Goal: Task Accomplishment & Management: Manage account settings

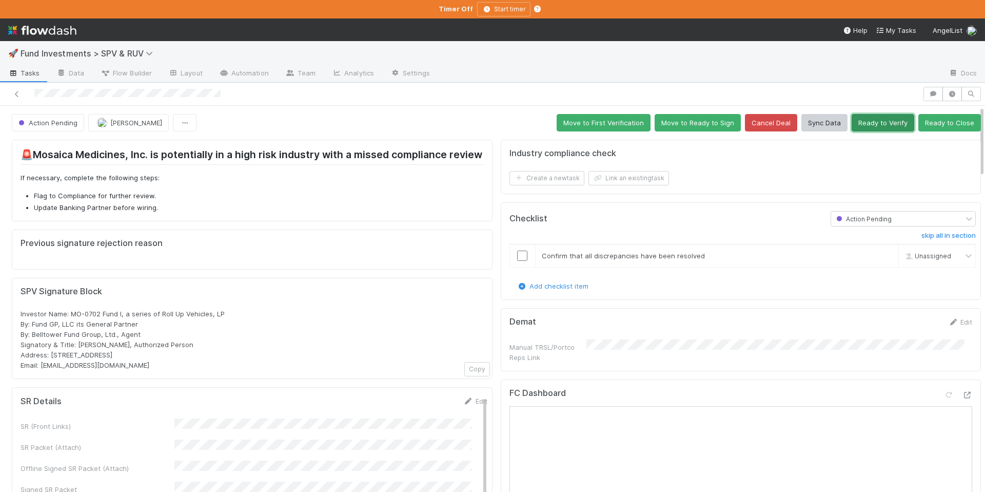
click at [865, 123] on button "Ready to Verify" at bounding box center [883, 122] width 63 height 17
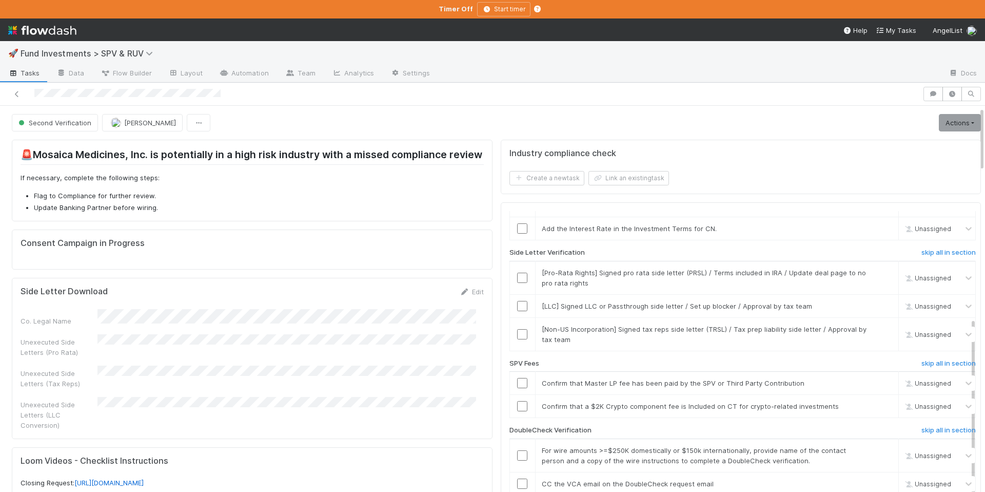
scroll to position [316, 0]
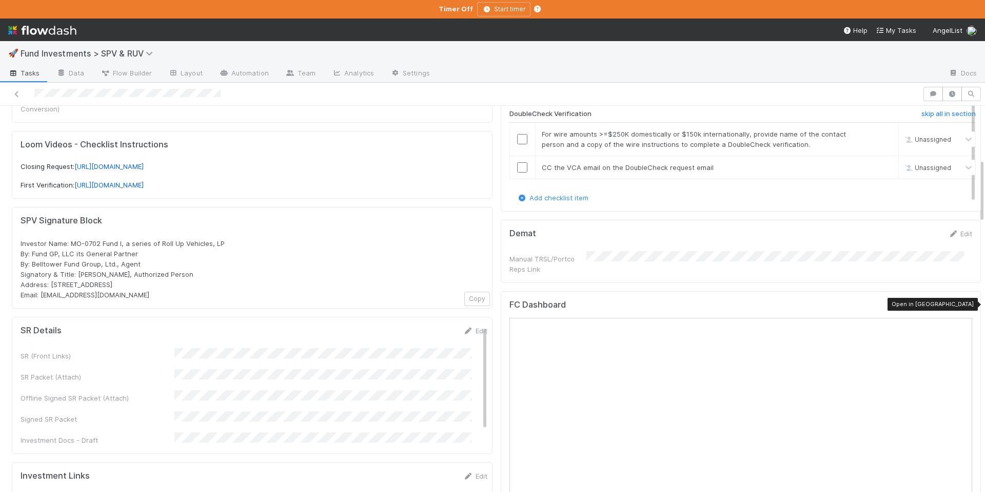
click at [962, 307] on icon at bounding box center [967, 307] width 10 height 7
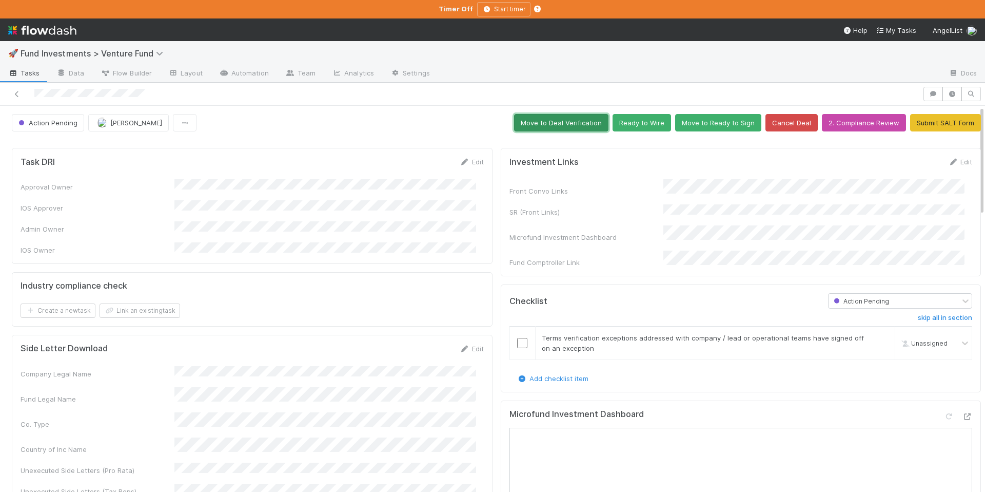
click at [574, 120] on button "Move to Deal Verification" at bounding box center [561, 122] width 94 height 17
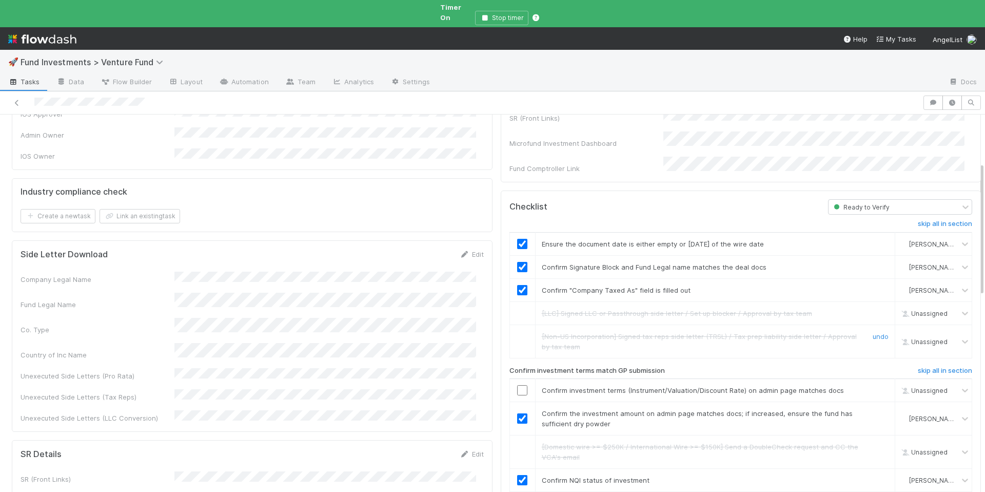
scroll to position [239, 0]
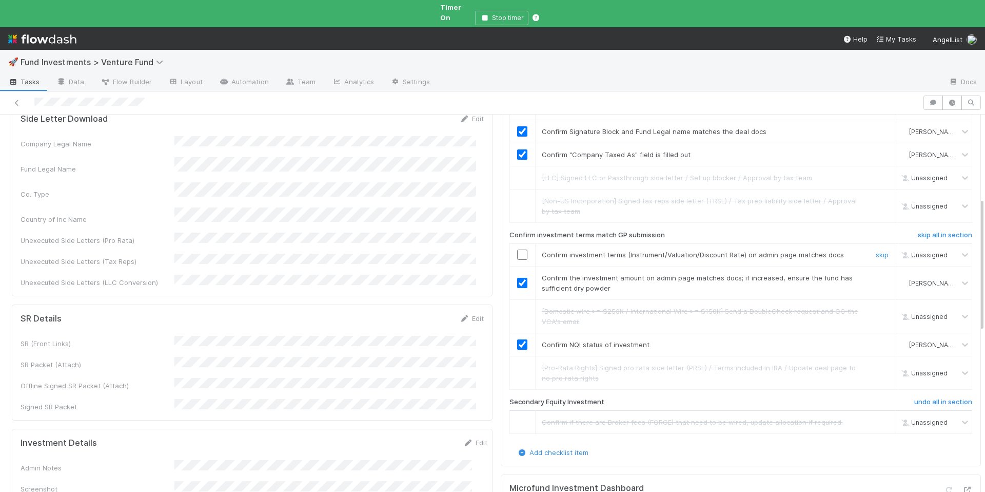
click at [517, 249] on input "checkbox" at bounding box center [522, 254] width 10 height 10
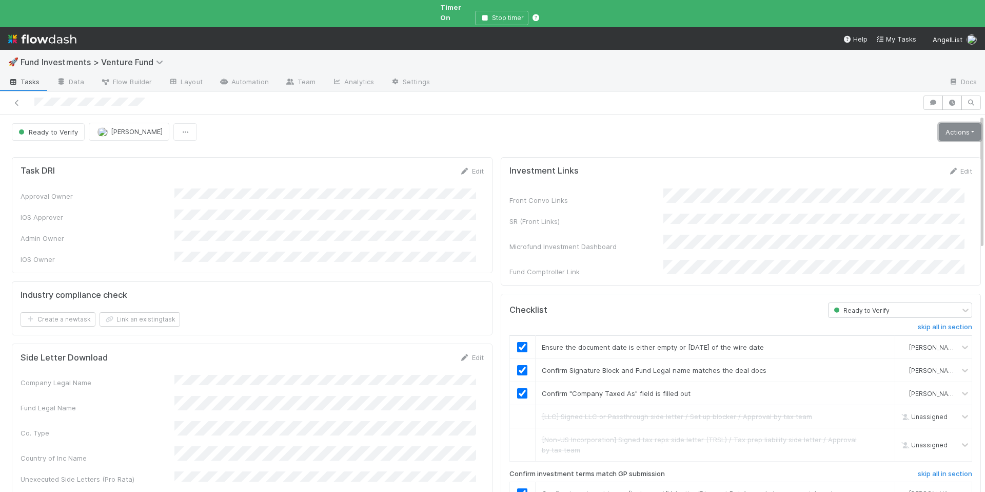
click at [952, 123] on link "Actions" at bounding box center [960, 131] width 42 height 17
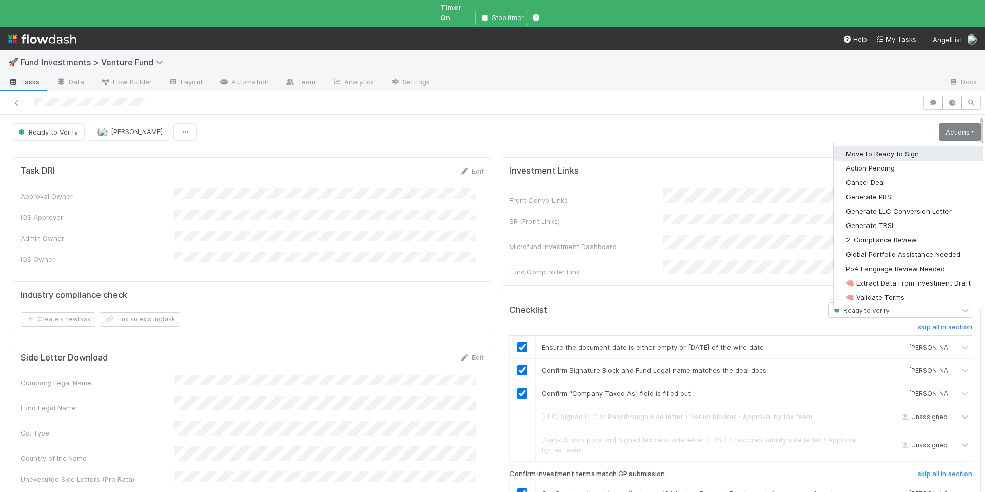
click at [870, 146] on button "Move to Ready to Sign" at bounding box center [908, 153] width 149 height 14
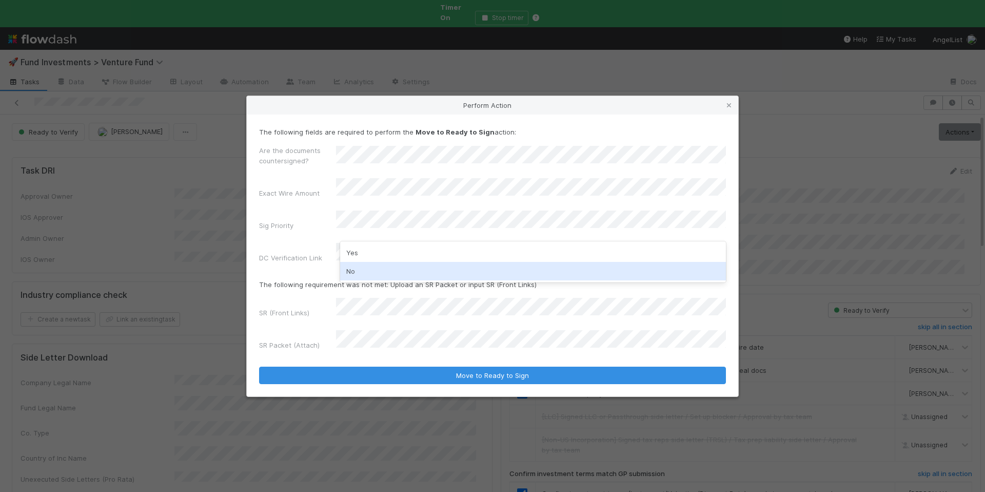
click at [379, 268] on div "No" at bounding box center [533, 271] width 386 height 18
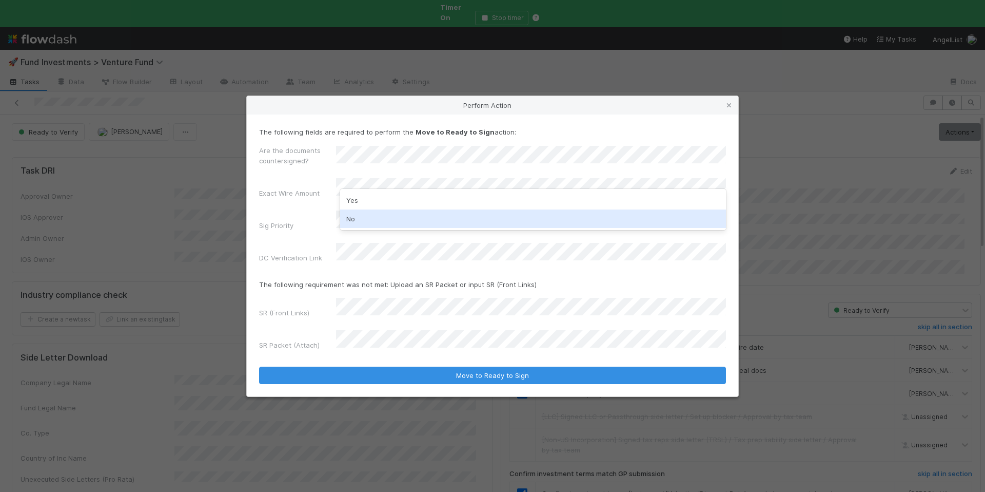
click at [378, 221] on div "No" at bounding box center [533, 218] width 386 height 18
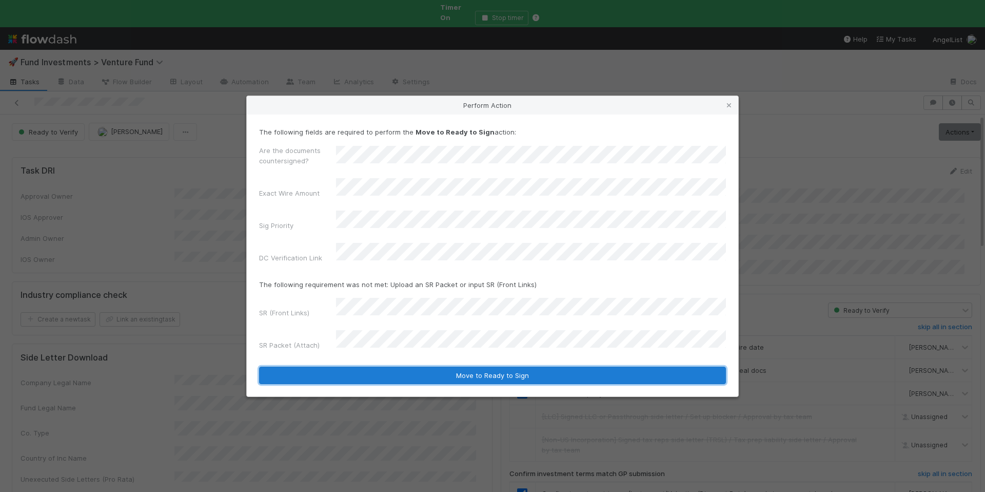
click at [468, 366] on button "Move to Ready to Sign" at bounding box center [492, 374] width 467 height 17
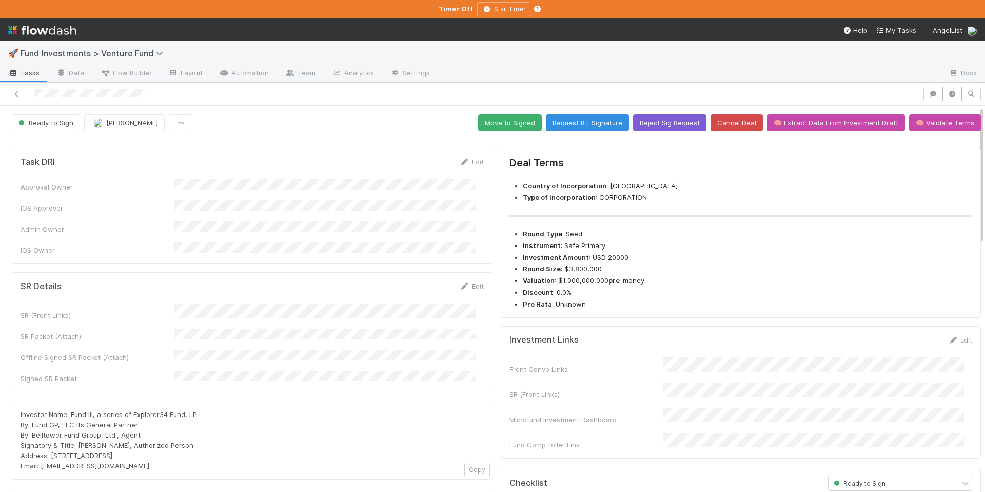
scroll to position [2, 0]
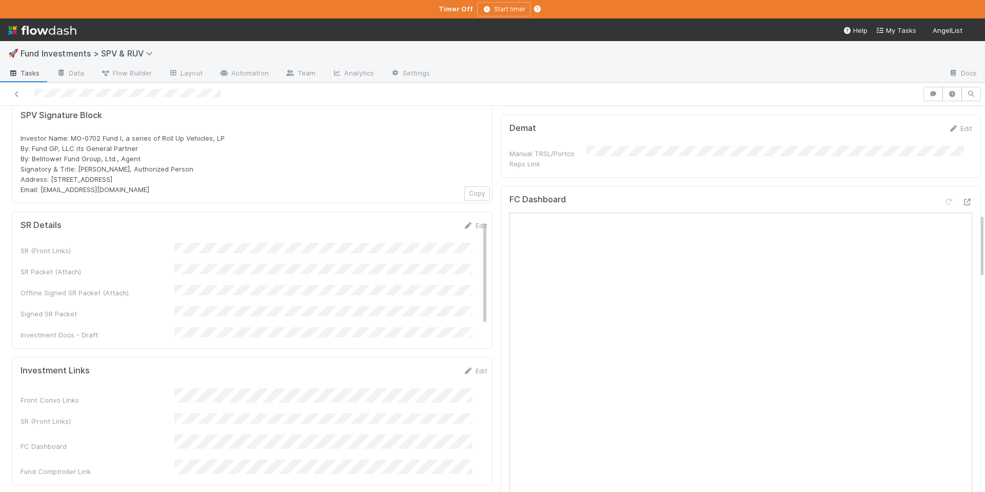
scroll to position [282, 0]
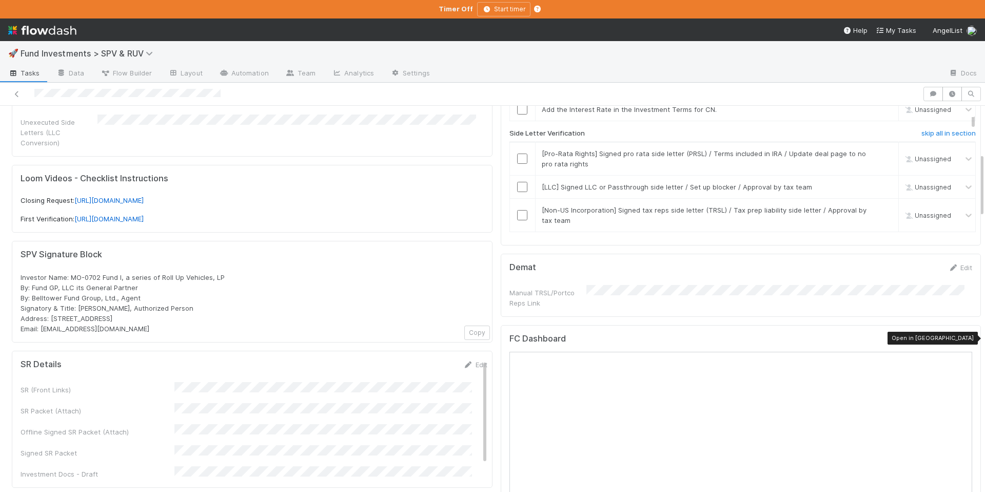
click at [962, 338] on icon at bounding box center [967, 341] width 10 height 7
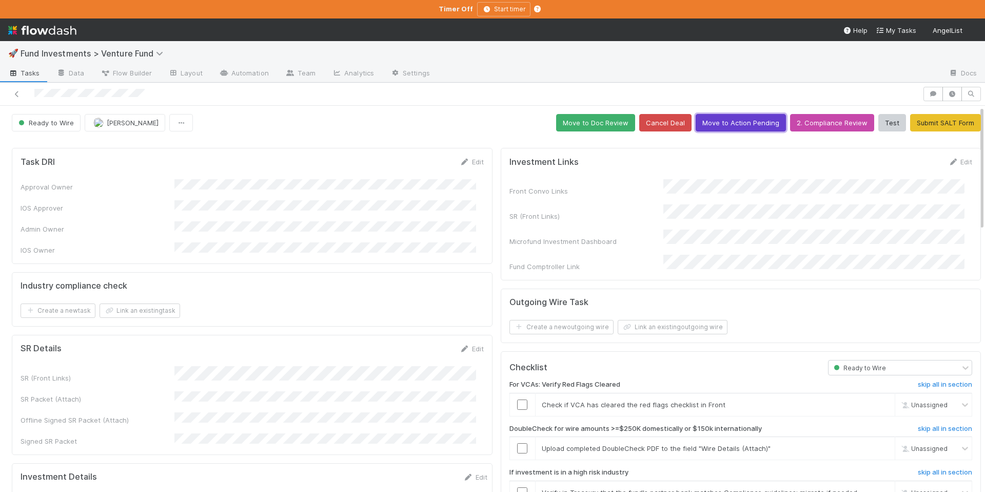
click at [723, 121] on button "Move to Action Pending" at bounding box center [741, 122] width 90 height 17
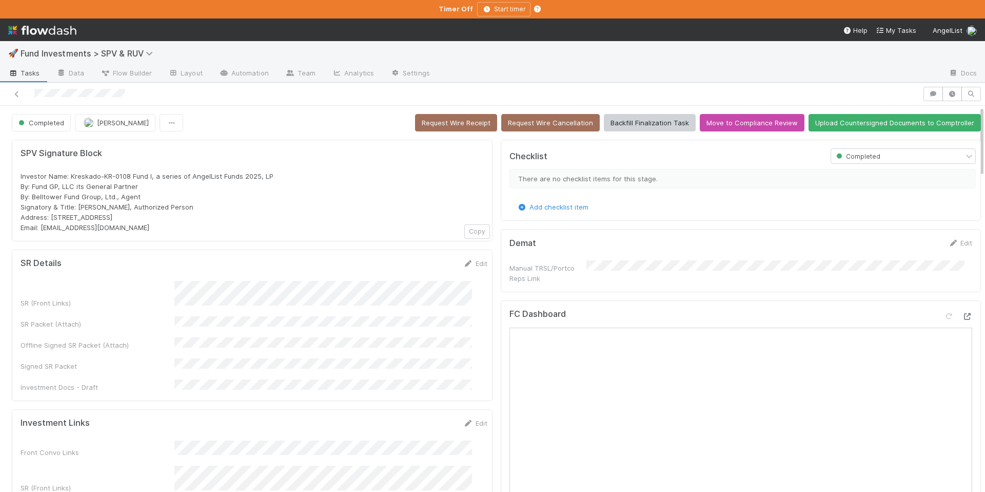
click at [962, 313] on icon at bounding box center [967, 316] width 10 height 7
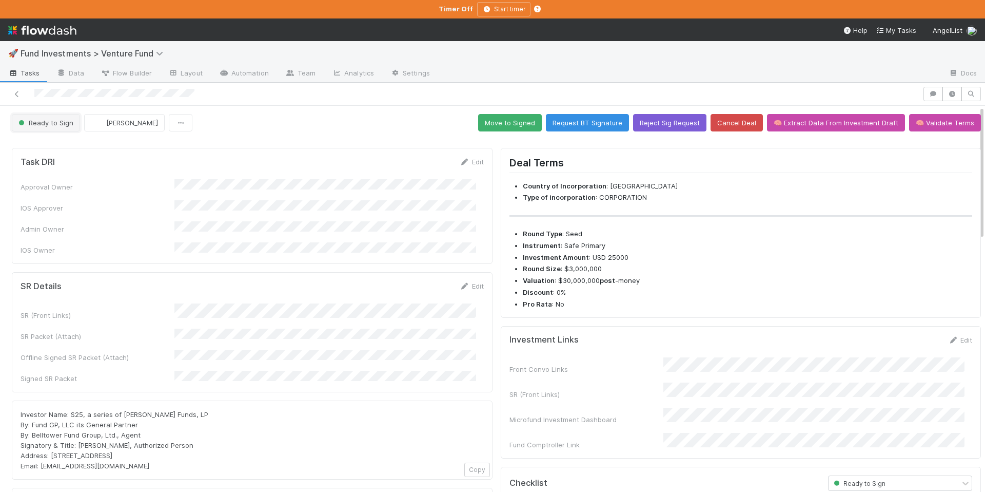
click at [57, 122] on span "Ready to Sign" at bounding box center [44, 123] width 57 height 8
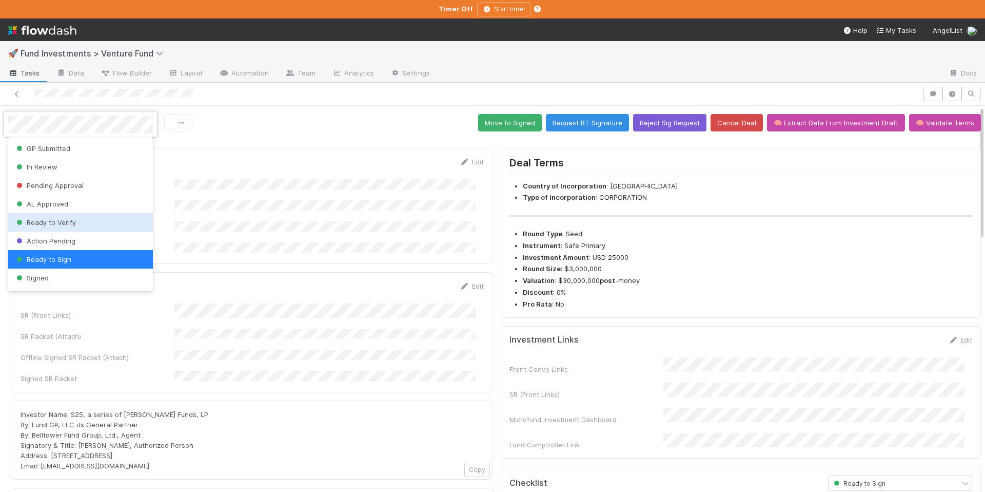
click at [78, 224] on div "Ready to Verify" at bounding box center [80, 222] width 145 height 18
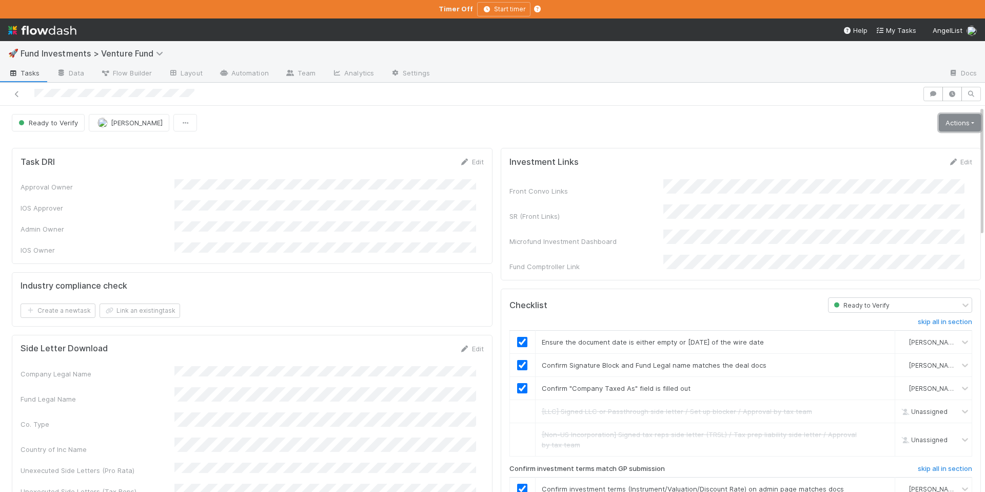
click at [946, 128] on link "Actions" at bounding box center [960, 122] width 42 height 17
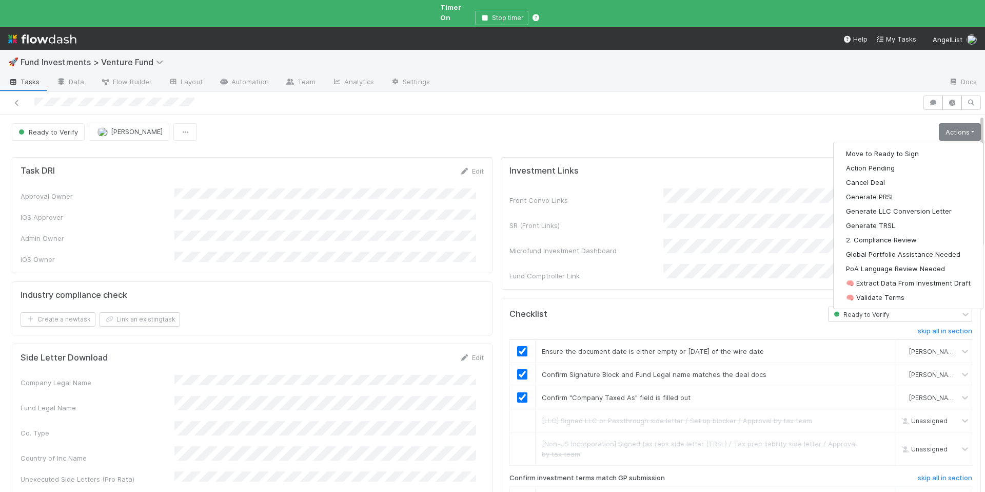
click at [602, 220] on div "SR (Front Links)" at bounding box center [587, 225] width 154 height 10
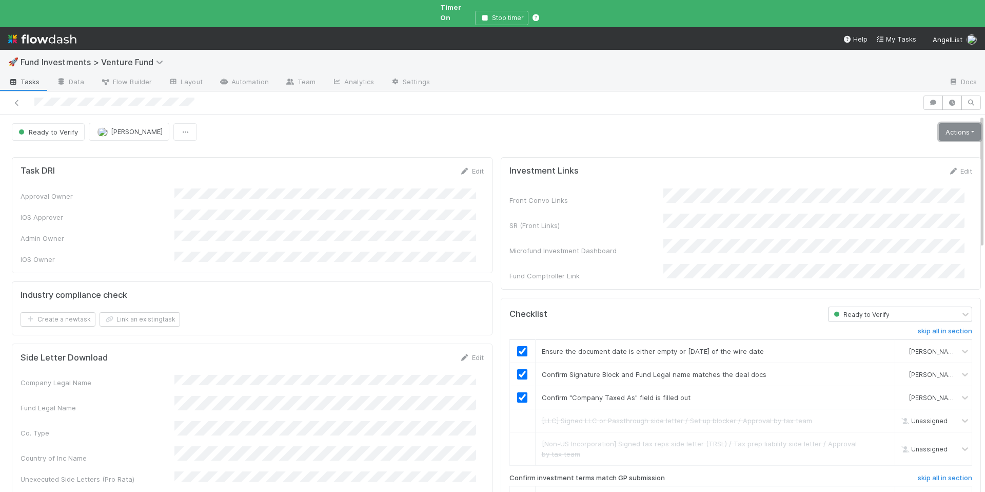
click at [941, 125] on link "Actions" at bounding box center [960, 131] width 42 height 17
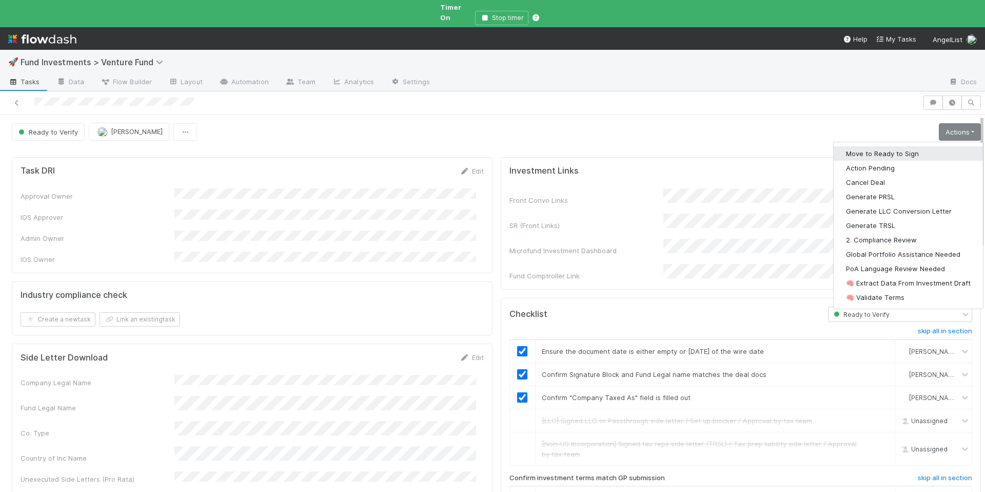
click at [907, 149] on button "Move to Ready to Sign" at bounding box center [908, 153] width 149 height 14
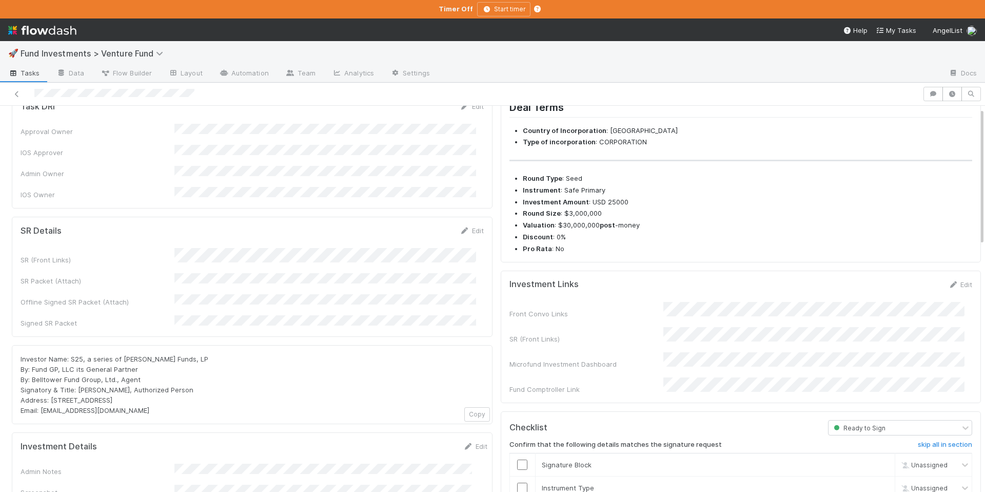
scroll to position [57, 0]
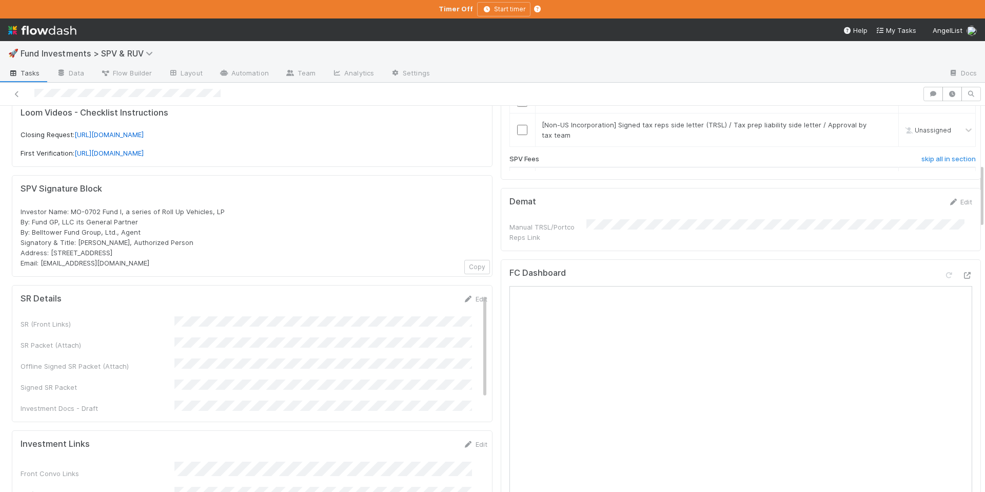
scroll to position [363, 0]
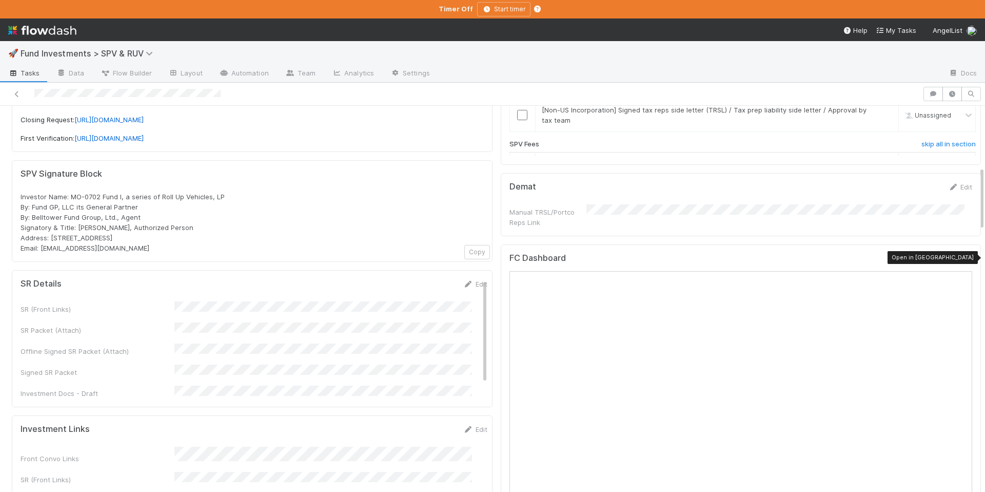
click at [962, 257] on icon at bounding box center [967, 260] width 10 height 7
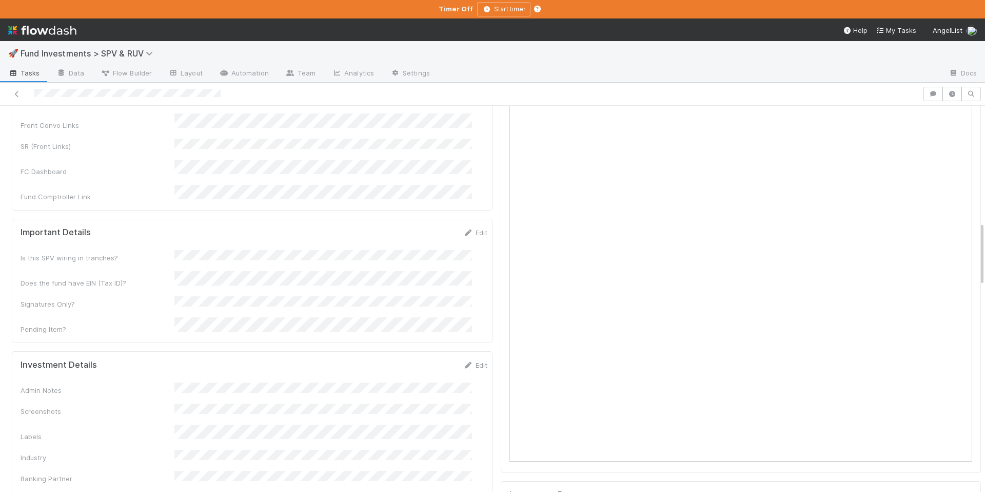
scroll to position [102, 0]
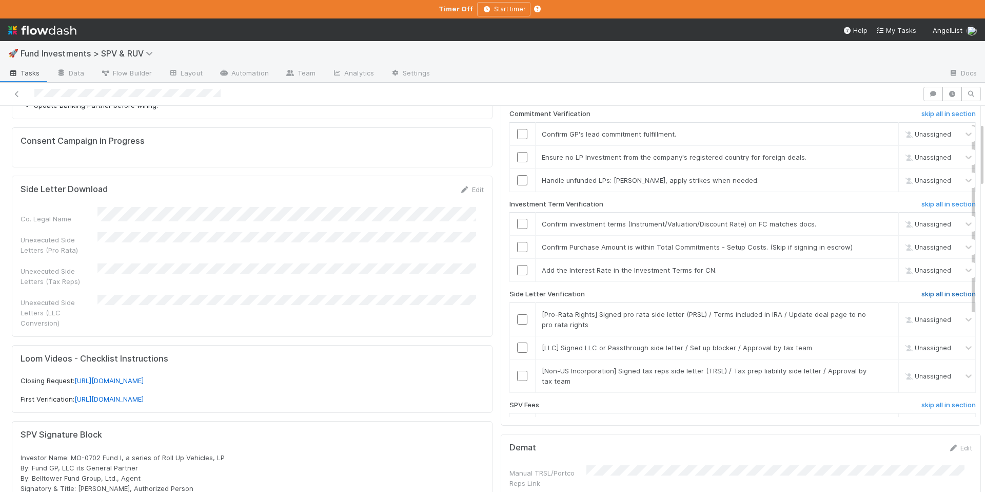
click at [922, 295] on h6 "skip all in section" at bounding box center [949, 294] width 54 height 8
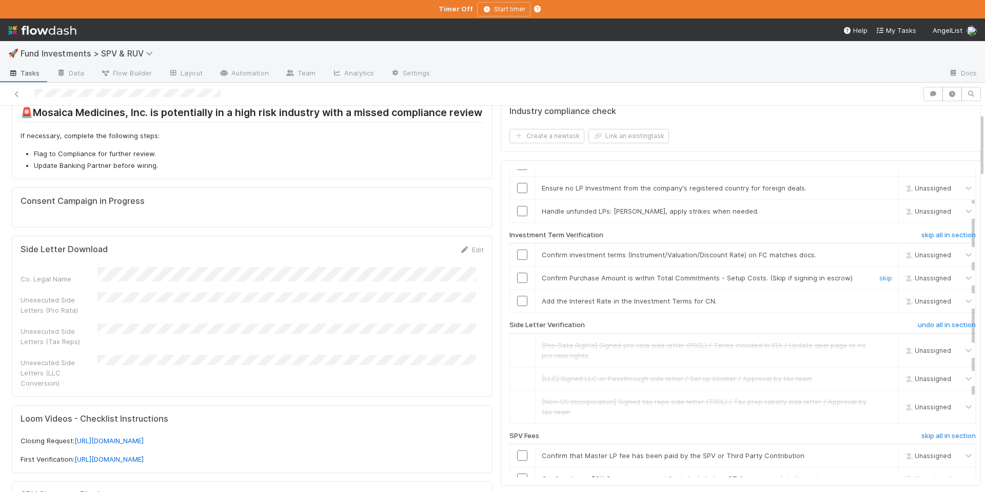
scroll to position [42, 0]
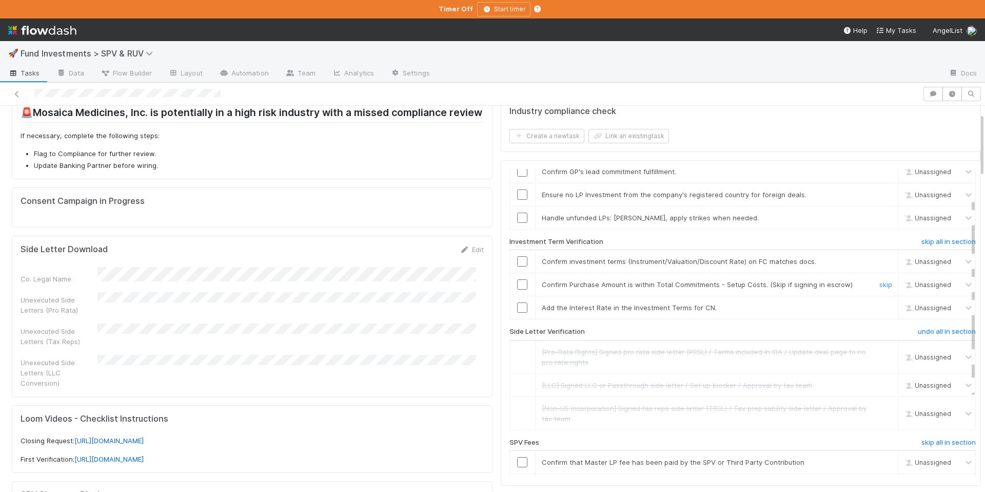
click at [517, 284] on input "checkbox" at bounding box center [522, 284] width 10 height 10
click at [880, 307] on link "skip" at bounding box center [886, 307] width 13 height 8
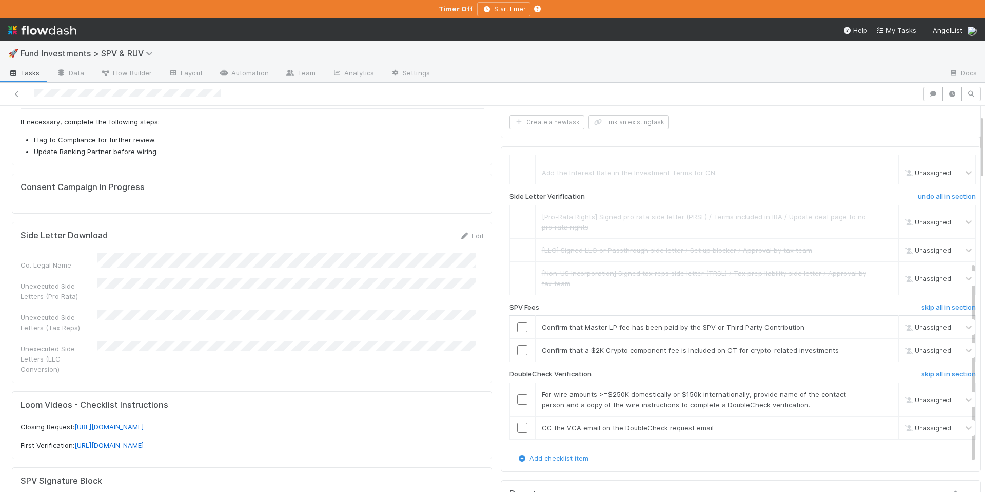
scroll to position [56, 0]
click at [517, 398] on input "checkbox" at bounding box center [522, 399] width 10 height 10
click at [515, 420] on td at bounding box center [523, 426] width 26 height 23
click at [517, 423] on input "checkbox" at bounding box center [522, 427] width 10 height 10
click at [517, 401] on input "checkbox" at bounding box center [522, 399] width 10 height 10
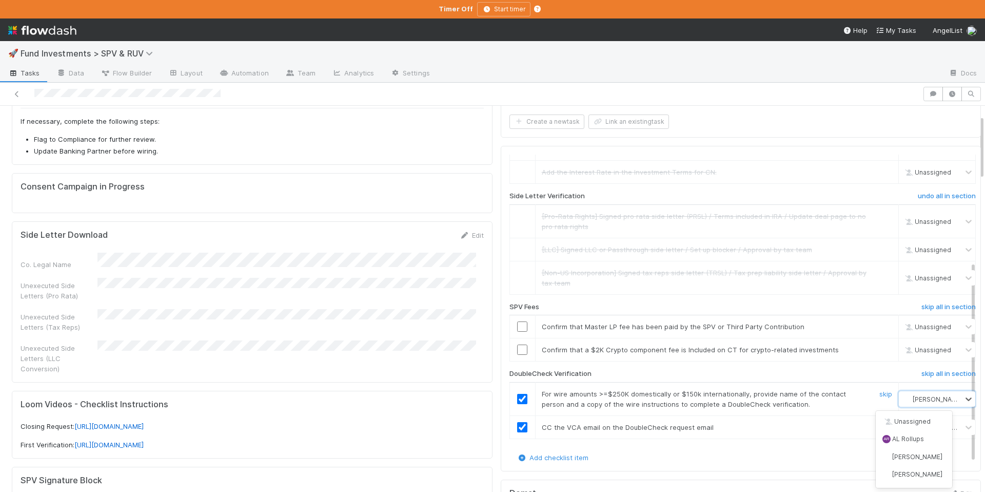
click at [913, 398] on span "[PERSON_NAME]" at bounding box center [938, 399] width 50 height 8
type input "joshu"
click at [918, 417] on span "Joshua Webster" at bounding box center [917, 421] width 50 height 8
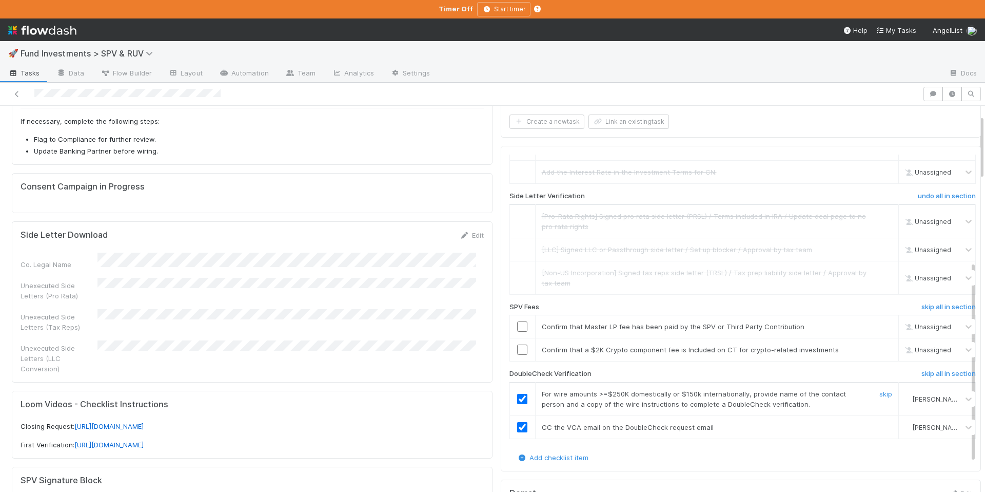
click at [916, 430] on span "[PERSON_NAME]" at bounding box center [938, 427] width 50 height 8
type input "joshu"
click at [912, 402] on span "Joshua Webster" at bounding box center [917, 404] width 50 height 8
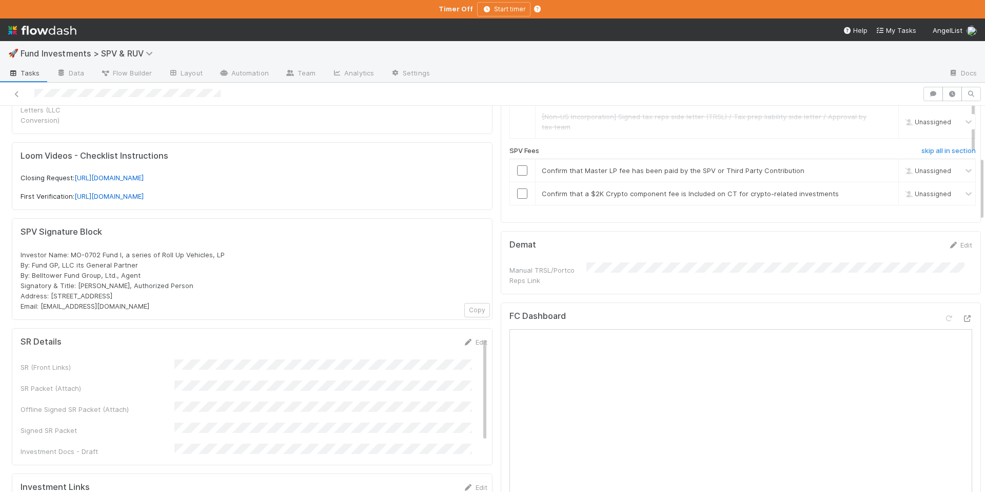
scroll to position [256, 0]
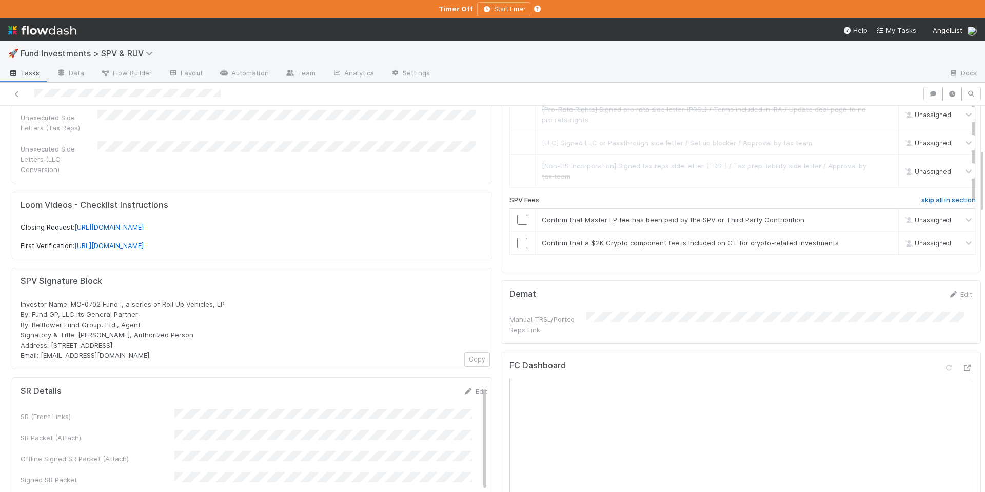
click at [922, 199] on h6 "skip all in section" at bounding box center [949, 200] width 54 height 8
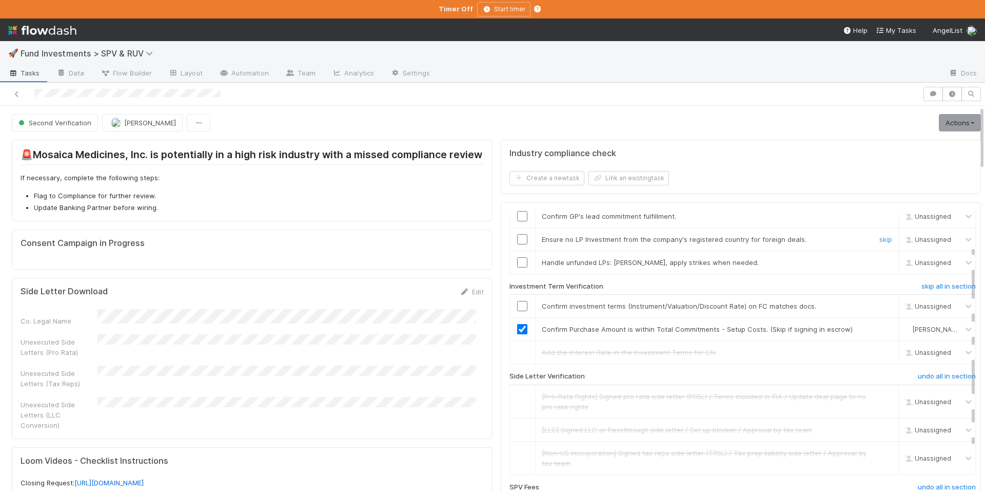
scroll to position [0, 0]
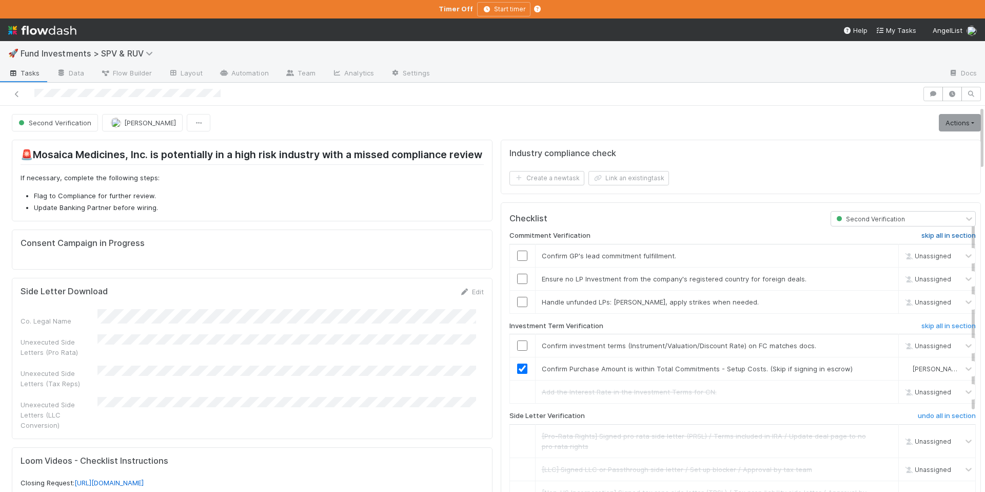
click at [929, 231] on h6 "skip all in section" at bounding box center [949, 235] width 54 height 8
click at [517, 344] on input "checkbox" at bounding box center [522, 345] width 10 height 10
click at [517, 342] on input "checkbox" at bounding box center [522, 345] width 10 height 10
click at [939, 122] on link "Actions" at bounding box center [960, 122] width 42 height 17
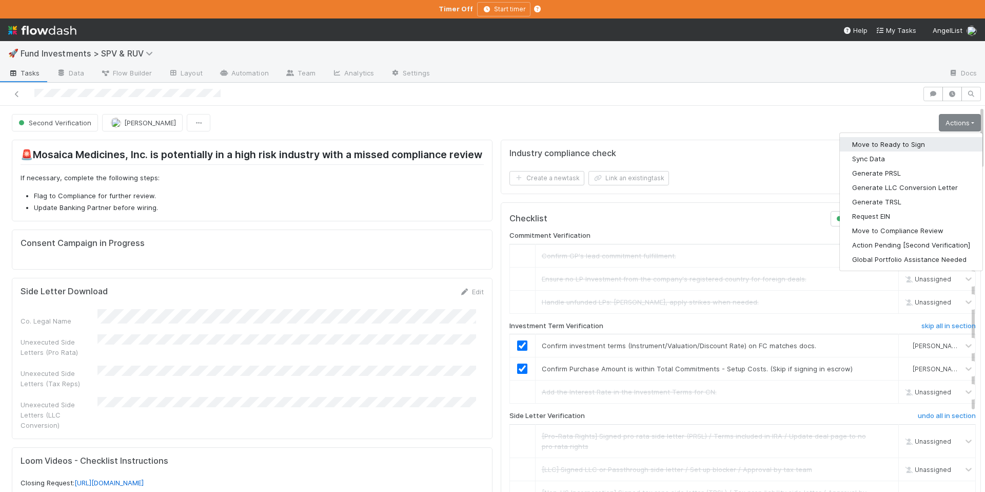
click at [904, 142] on button "Move to Ready to Sign" at bounding box center [911, 144] width 143 height 14
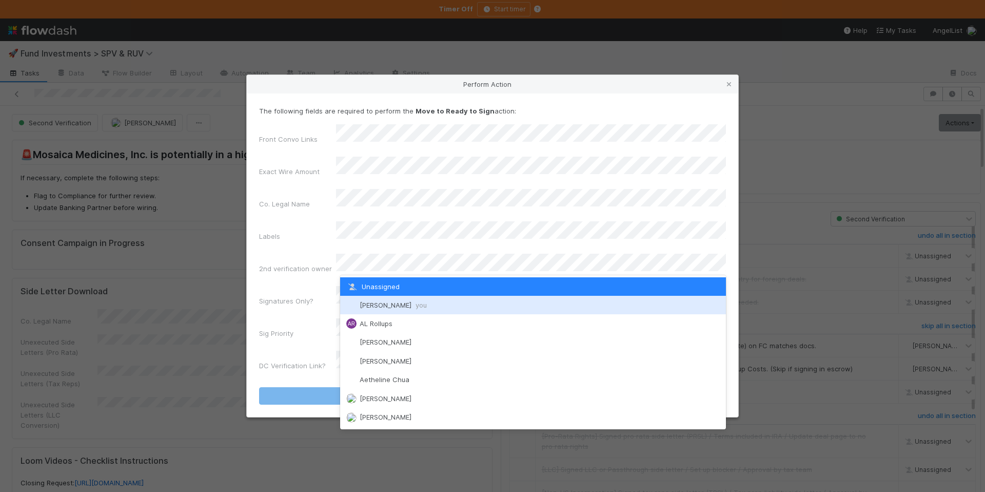
click at [391, 301] on span "Chloe Hammett you" at bounding box center [393, 305] width 67 height 8
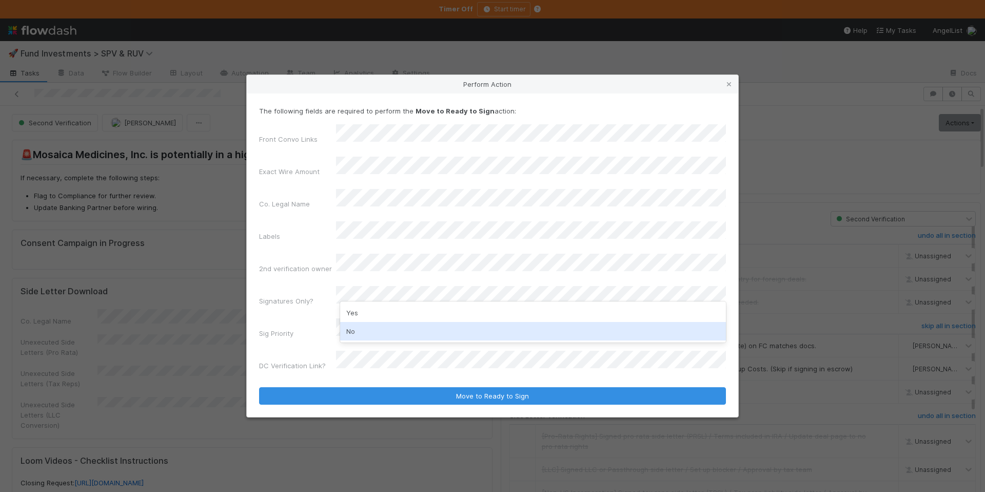
drag, startPoint x: 375, startPoint y: 335, endPoint x: 375, endPoint y: 326, distance: 8.7
click at [375, 334] on div "No" at bounding box center [533, 331] width 386 height 18
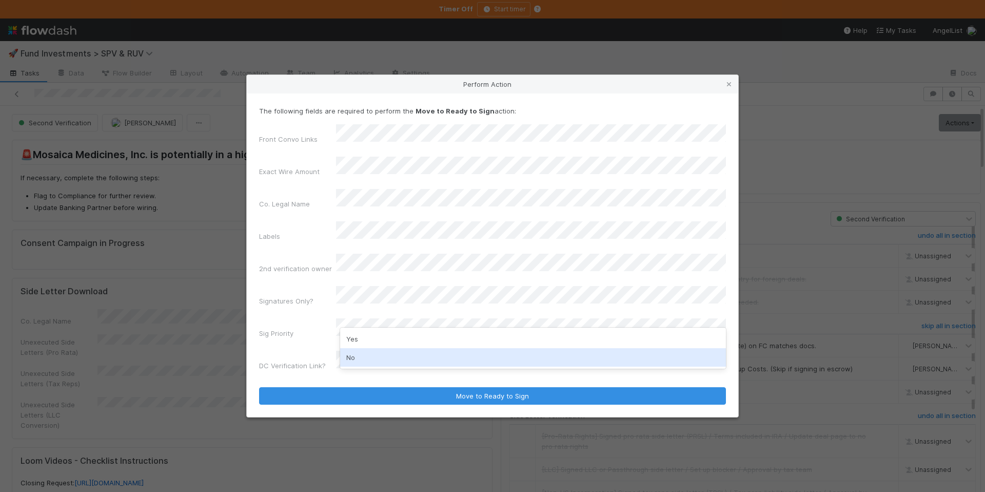
click at [381, 356] on div "No" at bounding box center [533, 357] width 386 height 18
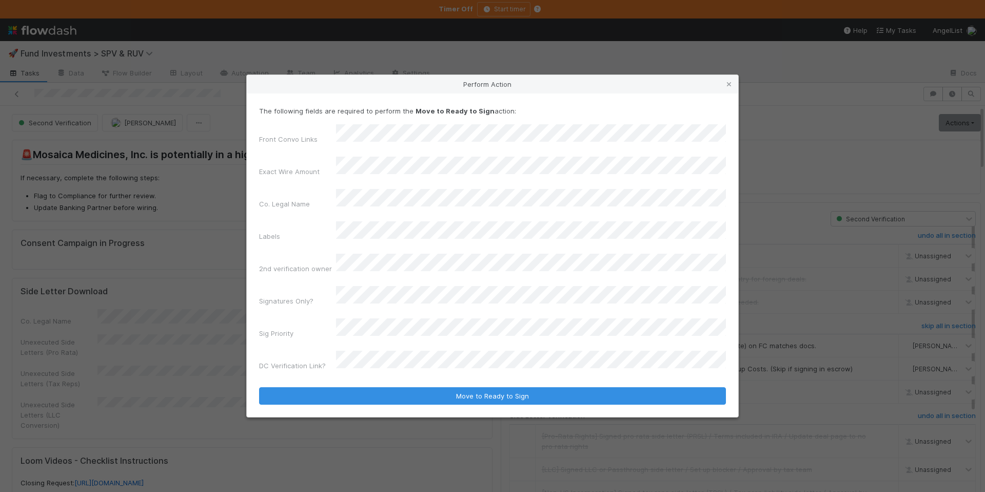
click at [426, 350] on form "The following fields are required to perform the Move to Ready to Sign action: …" at bounding box center [492, 255] width 467 height 299
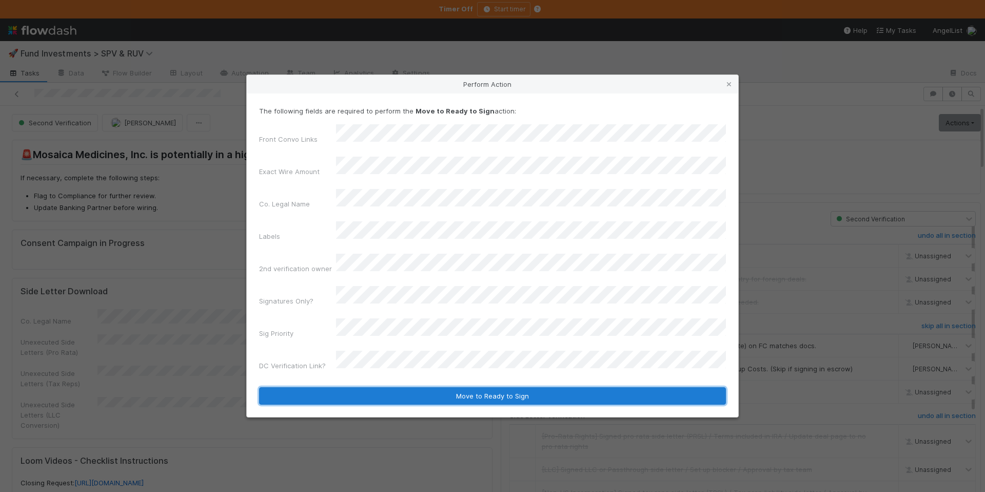
click at [429, 387] on button "Move to Ready to Sign" at bounding box center [492, 395] width 467 height 17
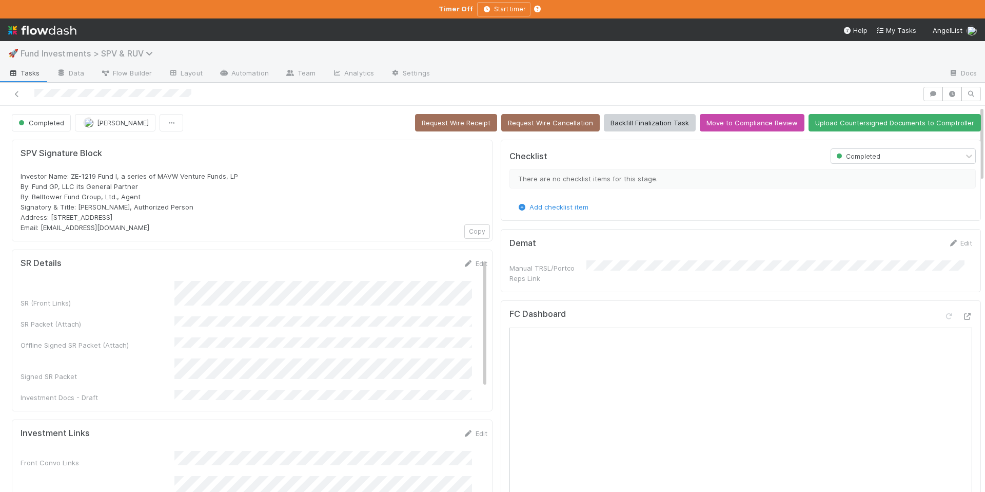
click at [130, 51] on span "Fund Investments > SPV & RUV" at bounding box center [90, 53] width 138 height 10
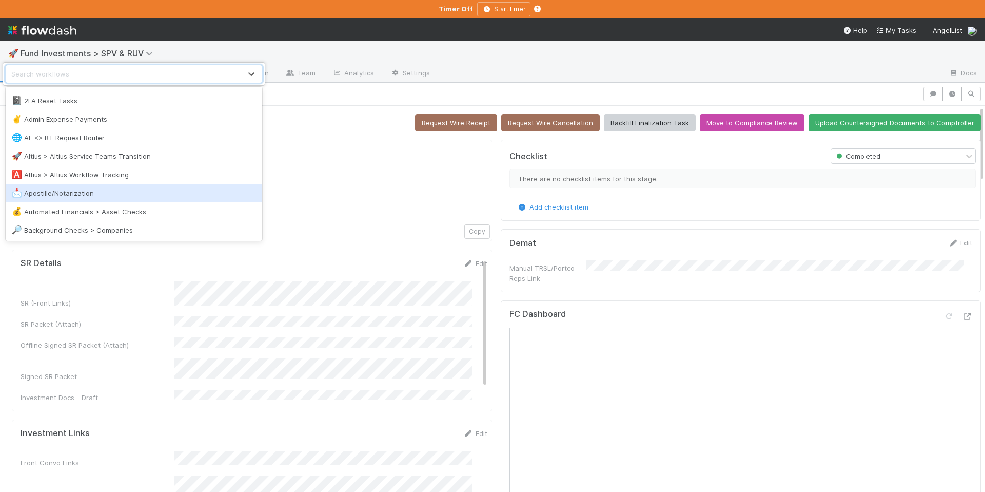
scroll to position [25, 0]
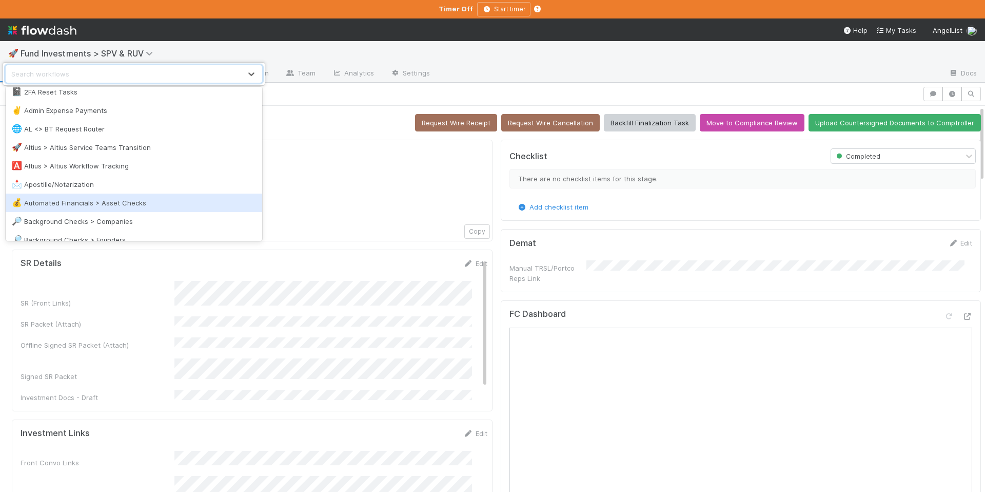
click at [153, 201] on div "💰 Automated Financials > Asset Checks" at bounding box center [134, 203] width 244 height 10
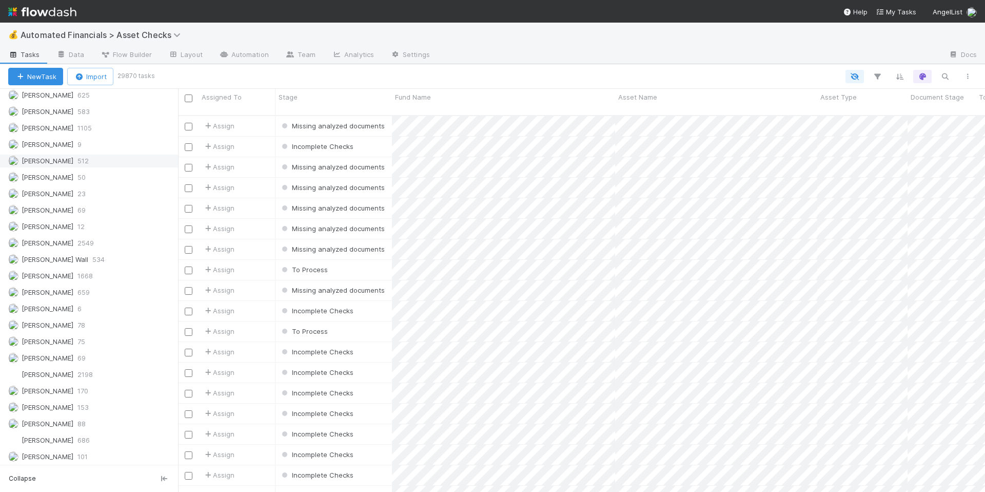
scroll to position [991, 0]
click at [116, 154] on div "Chloe Hammett 512" at bounding box center [89, 161] width 178 height 14
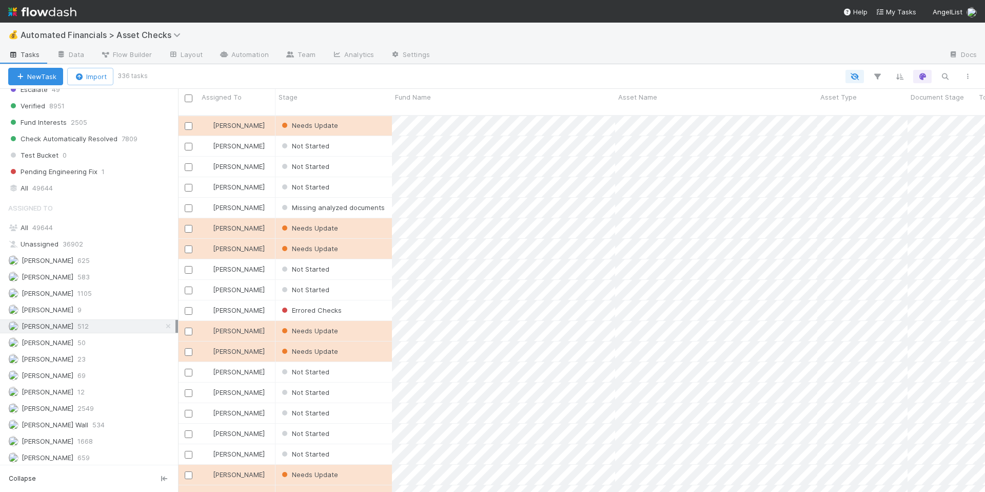
scroll to position [827, 0]
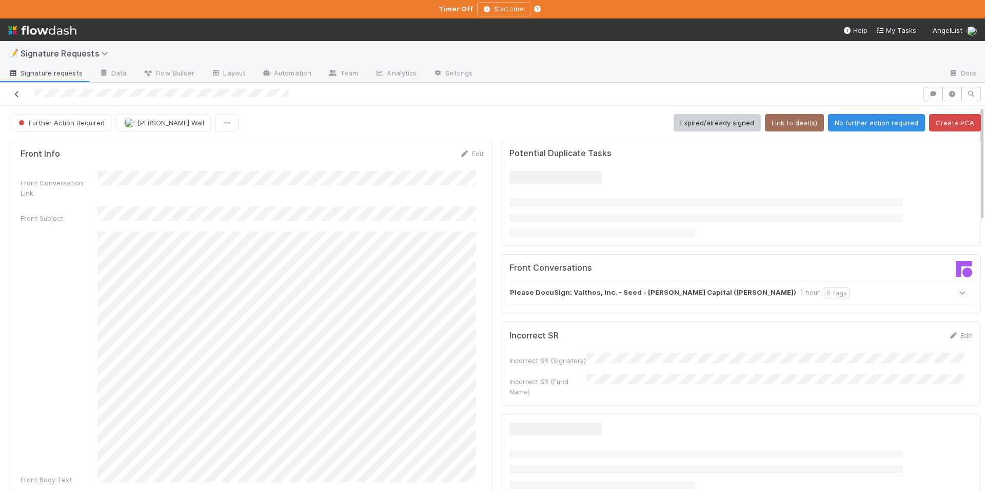
click at [18, 95] on icon at bounding box center [17, 94] width 10 height 7
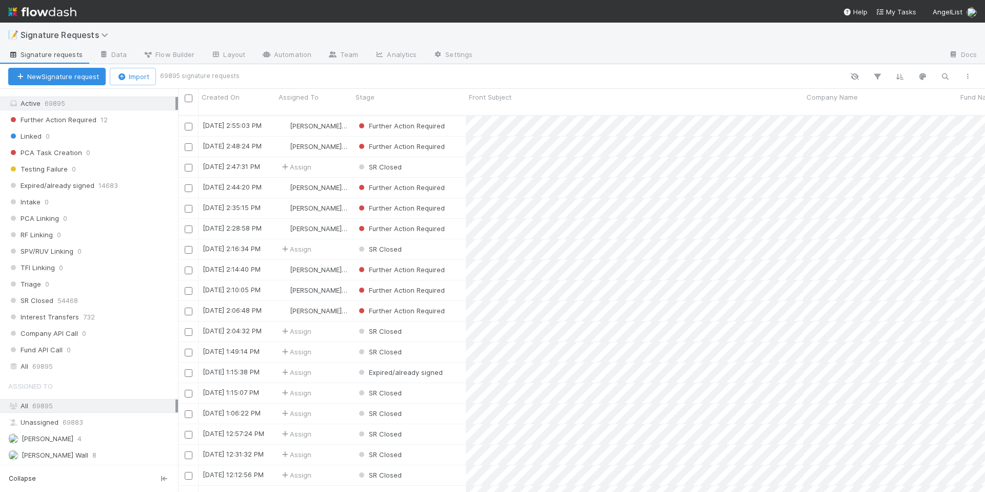
scroll to position [343, 0]
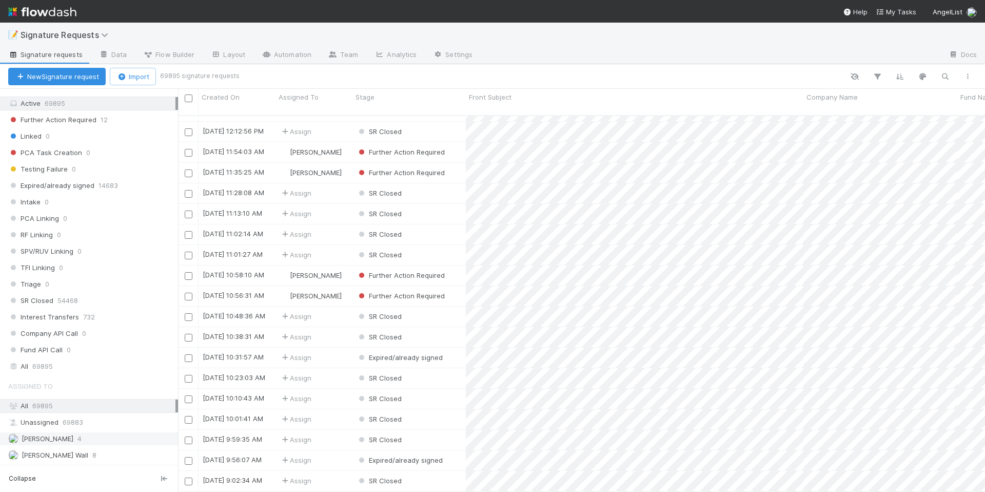
click at [105, 436] on div "Chloe Hammett 4" at bounding box center [91, 438] width 167 height 13
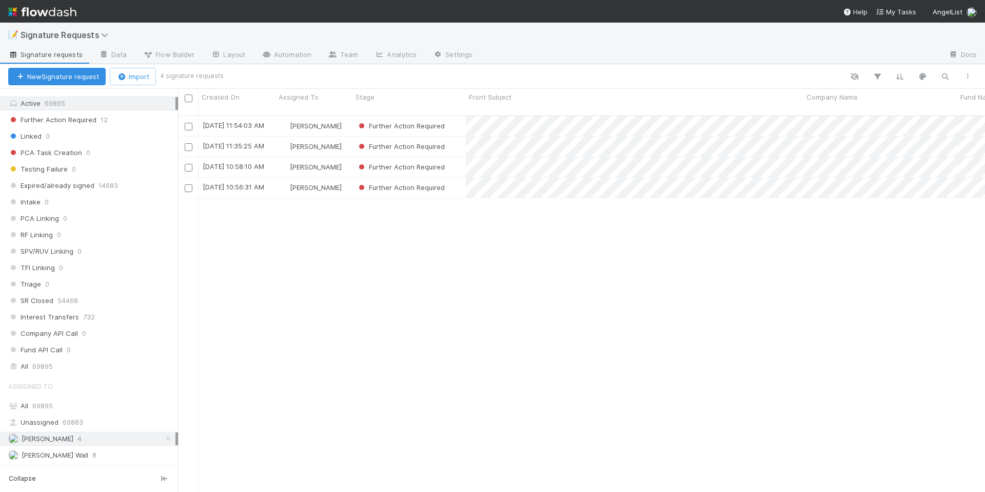
scroll to position [377, 800]
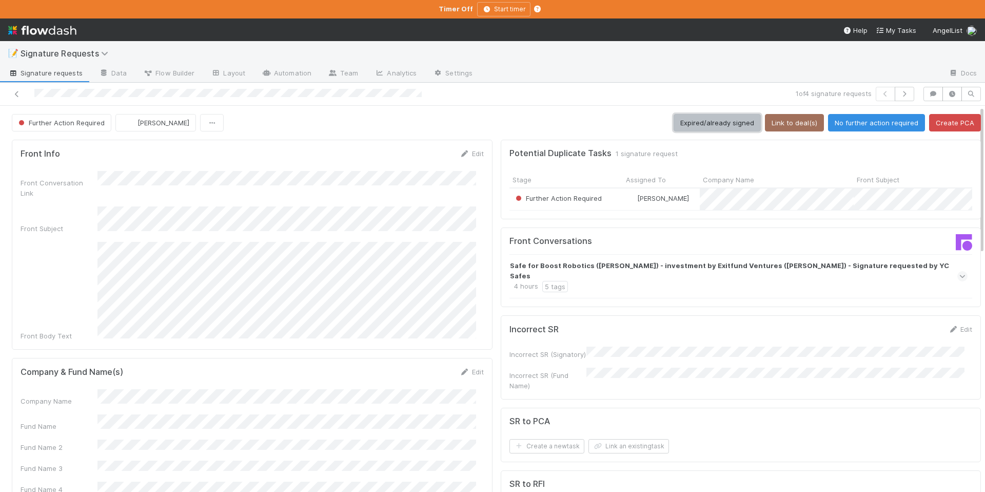
click at [688, 116] on button "Expired/already signed" at bounding box center [717, 122] width 87 height 17
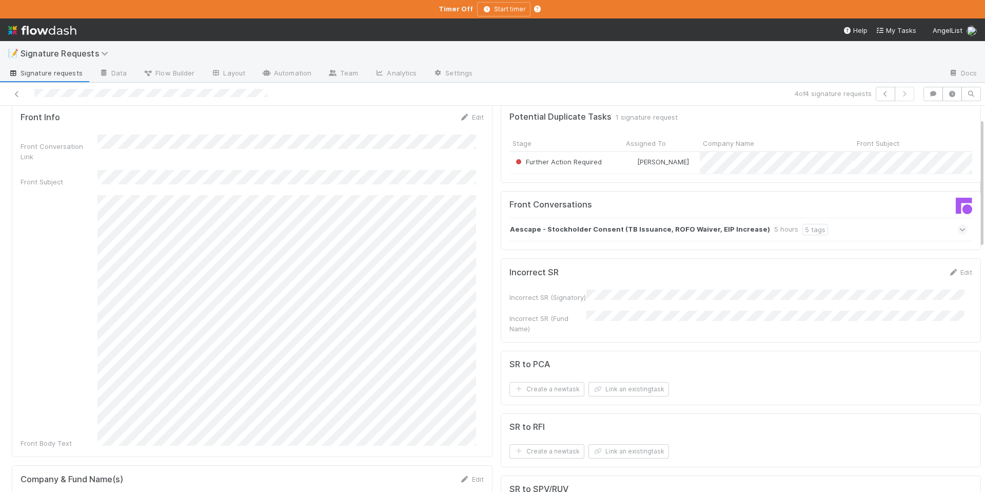
scroll to position [259, 0]
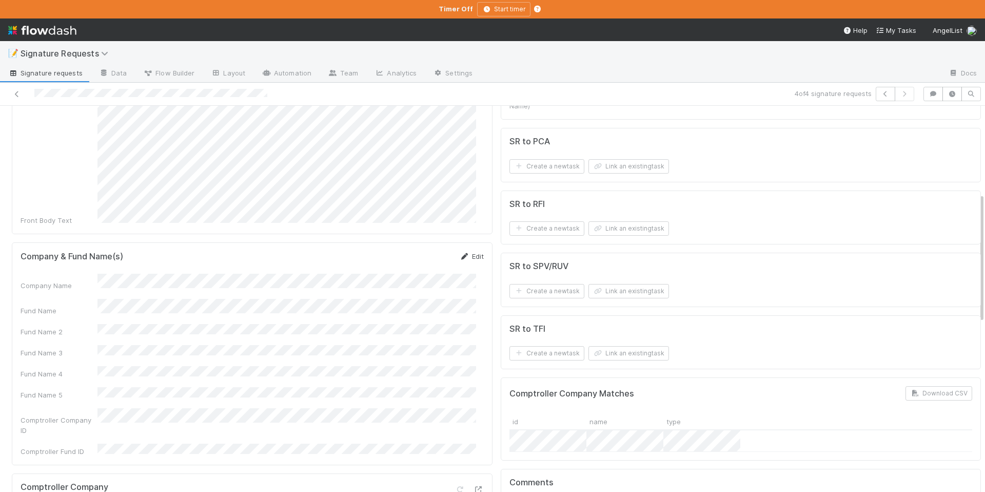
click at [467, 252] on link "Edit" at bounding box center [472, 256] width 24 height 8
click at [420, 251] on button "Save" at bounding box center [429, 259] width 29 height 17
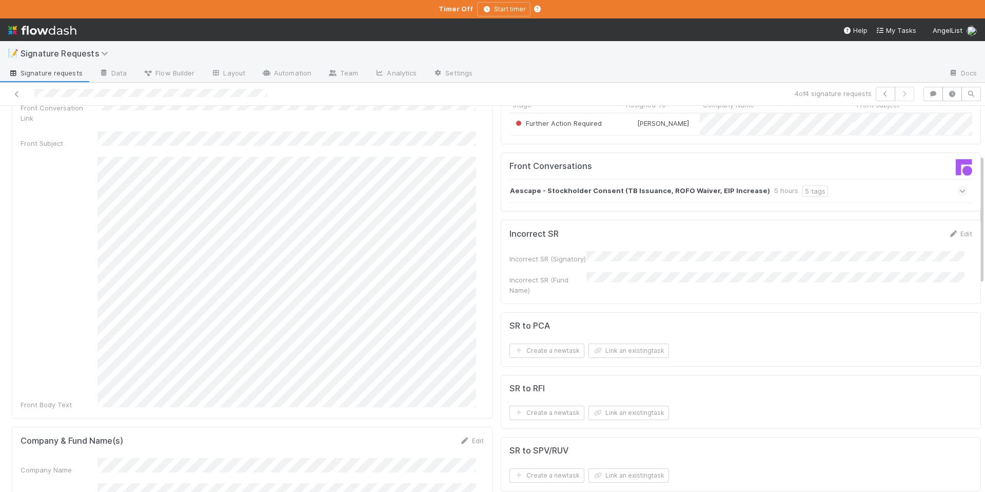
scroll to position [0, 0]
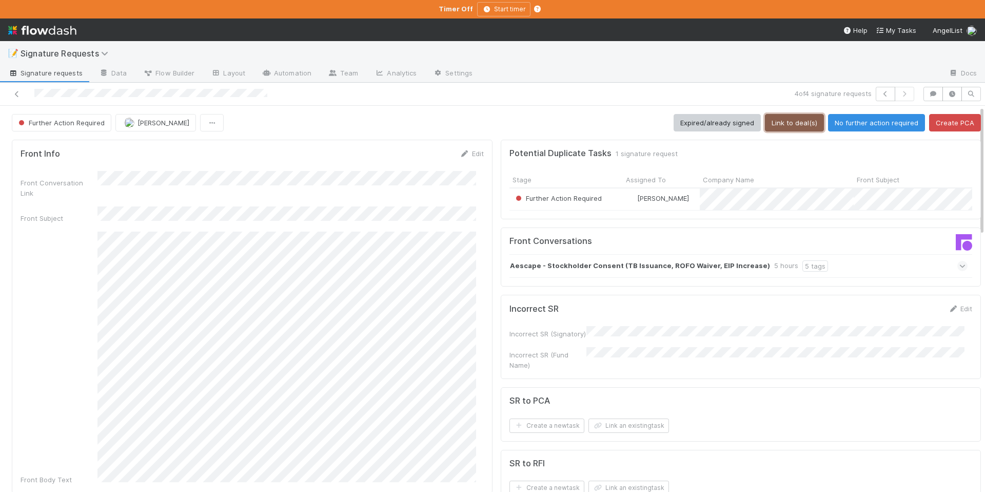
click at [769, 127] on button "Link to deal(s)" at bounding box center [794, 122] width 59 height 17
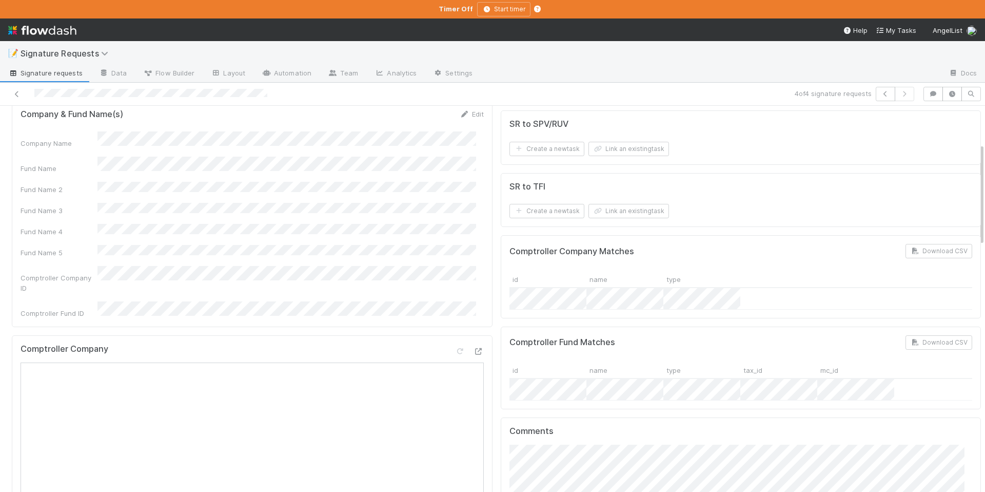
scroll to position [141, 0]
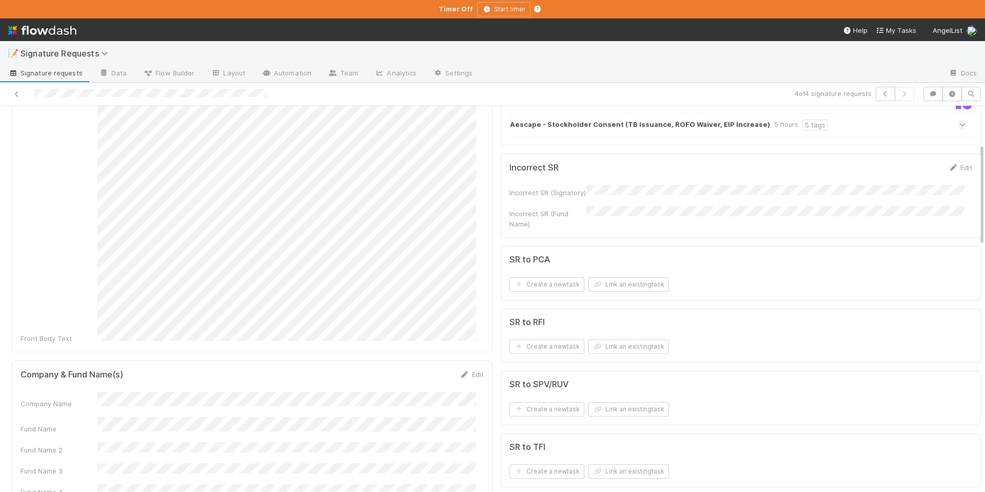
click at [624, 287] on div "SR to PCA Create a new task Link an existing task" at bounding box center [741, 273] width 481 height 54
click at [613, 277] on button "Link an existing task" at bounding box center [629, 284] width 81 height 14
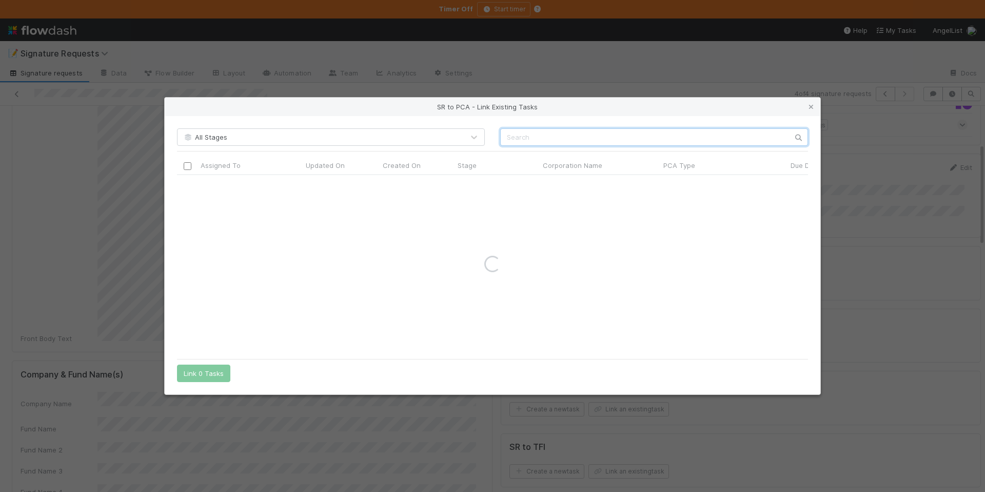
click at [531, 140] on input "text" at bounding box center [654, 136] width 308 height 17
paste input "Aescape"
click at [508, 138] on input "Aescape" at bounding box center [654, 136] width 308 height 17
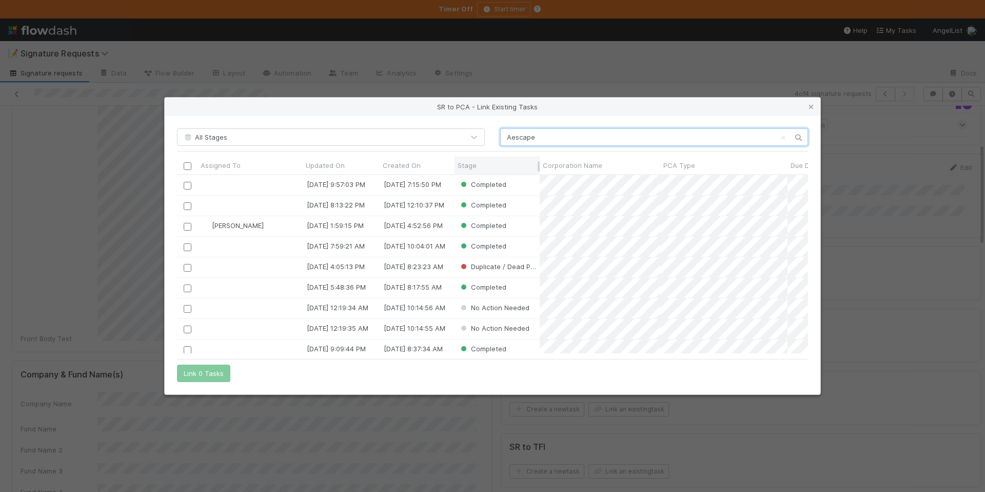
scroll to position [171, 624]
type input "Aescape"
drag, startPoint x: 813, startPoint y: 106, endPoint x: 903, endPoint y: 140, distance: 96.6
click at [813, 106] on icon at bounding box center [811, 107] width 10 height 7
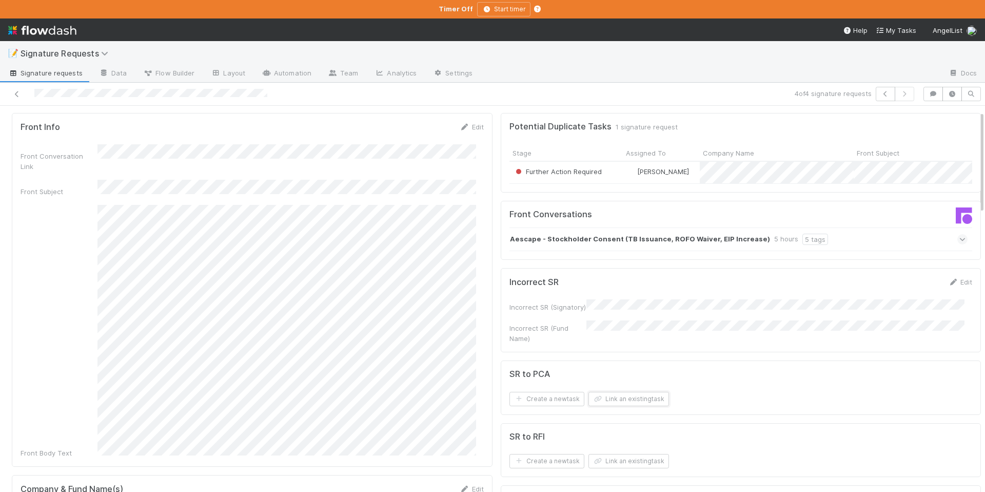
scroll to position [0, 0]
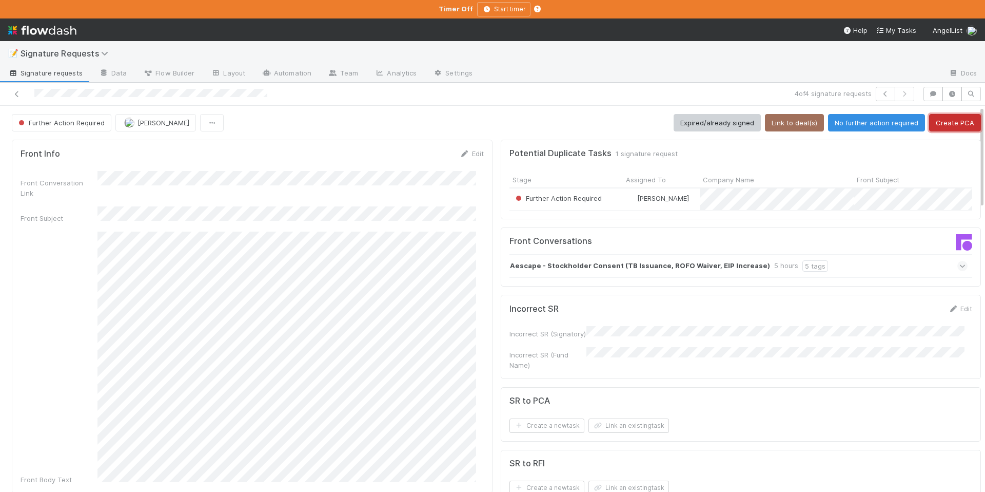
click at [937, 114] on button "Create PCA" at bounding box center [955, 122] width 52 height 17
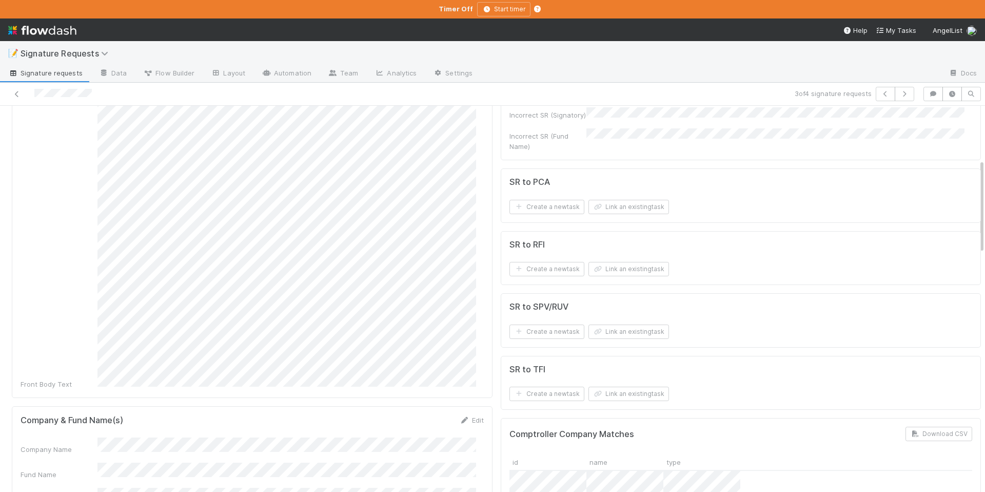
scroll to position [219, 0]
click at [12, 94] on icon at bounding box center [17, 94] width 10 height 7
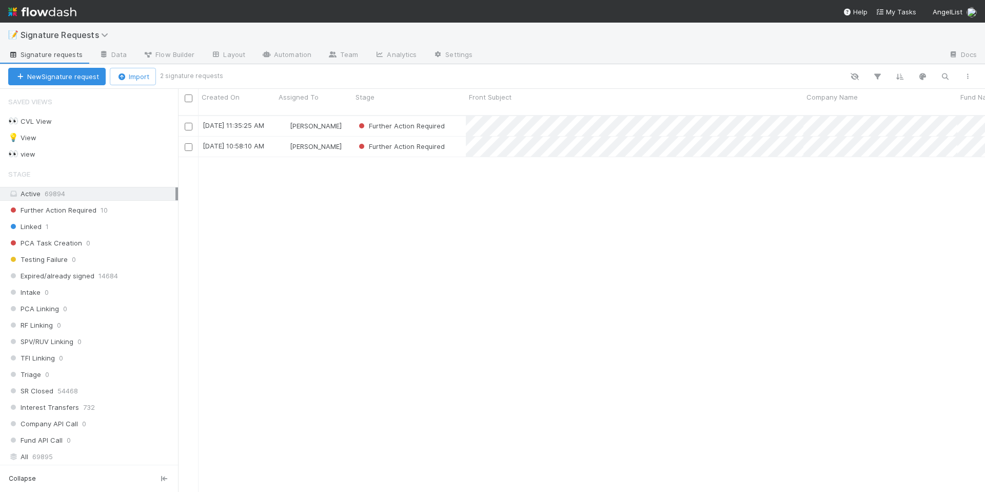
scroll to position [377, 800]
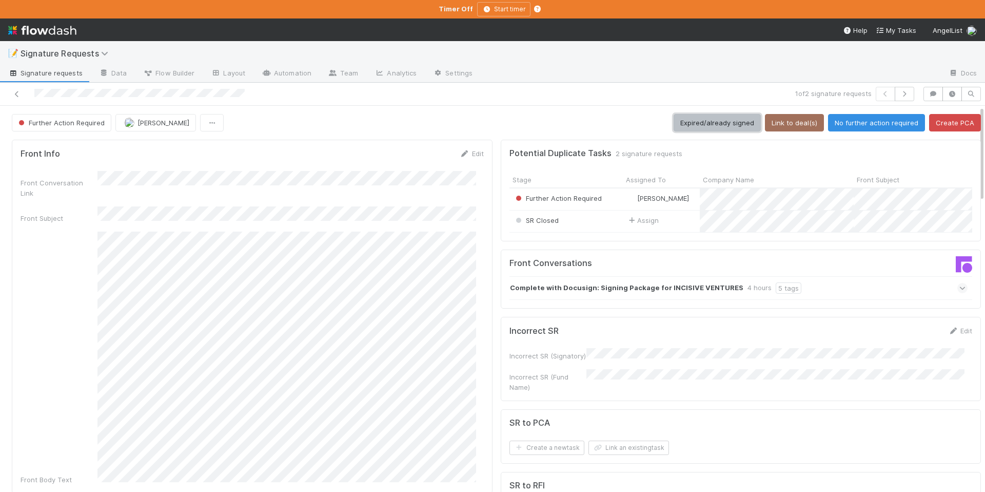
click at [707, 119] on button "Expired/already signed" at bounding box center [717, 122] width 87 height 17
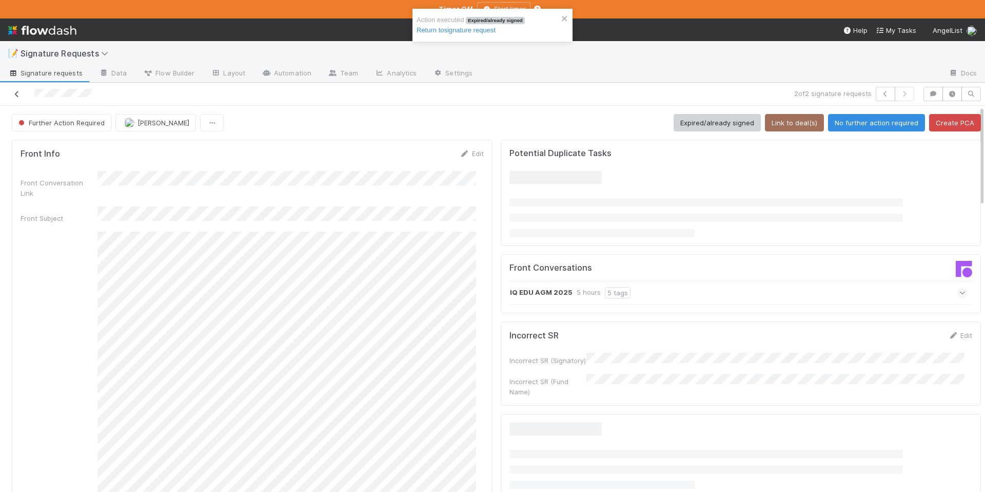
click at [20, 94] on icon at bounding box center [17, 94] width 10 height 7
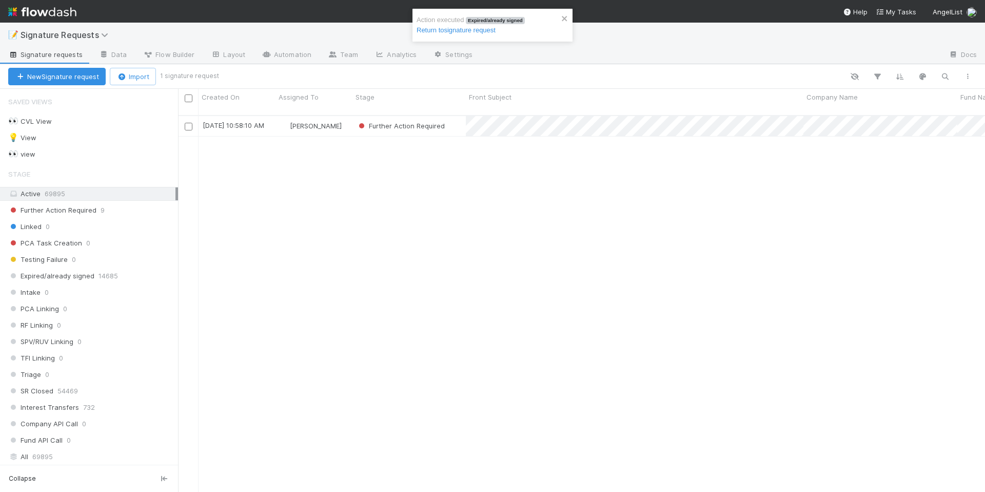
scroll to position [377, 800]
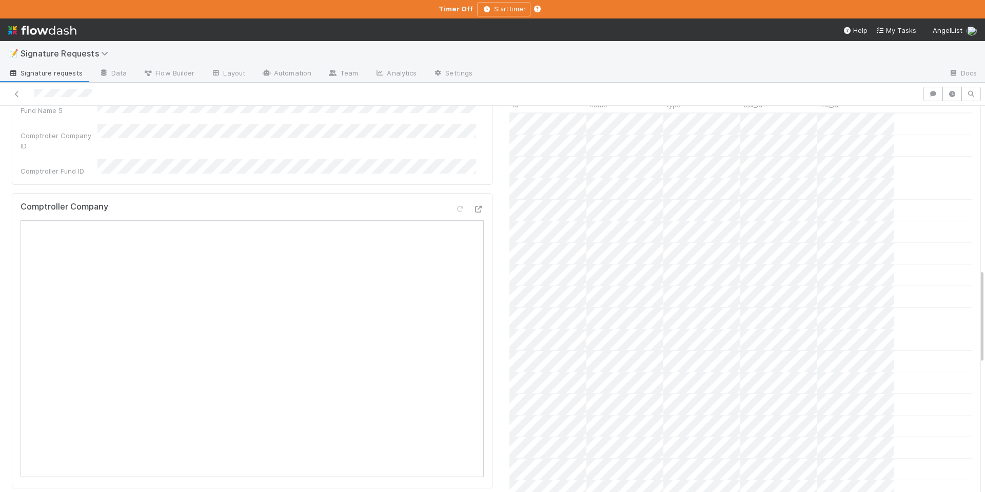
scroll to position [314, 0]
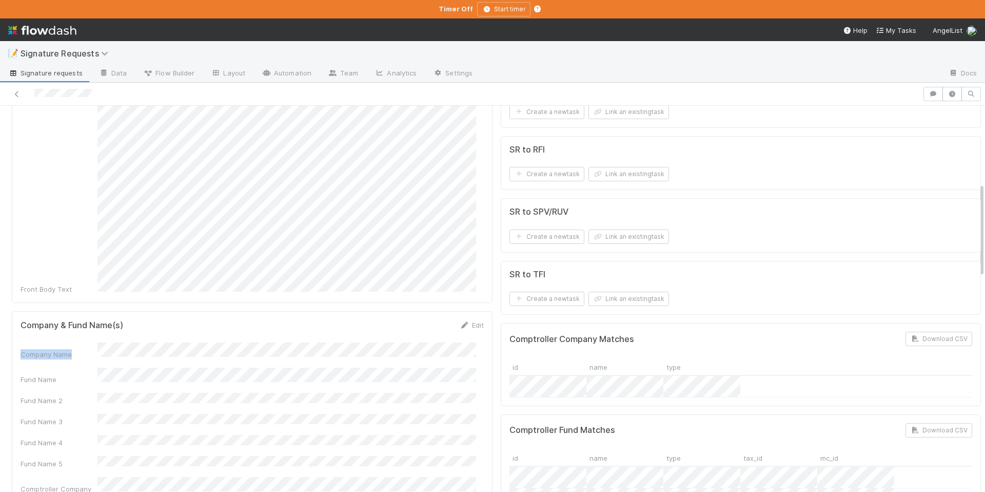
click at [95, 342] on div "Company Name" at bounding box center [252, 350] width 463 height 17
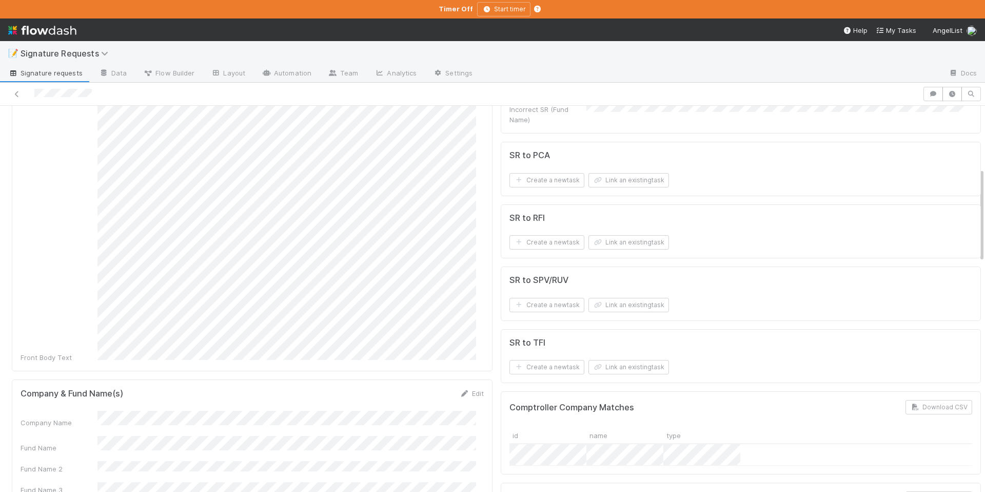
scroll to position [245, 0]
click at [615, 187] on button "Link an existing task" at bounding box center [629, 180] width 81 height 14
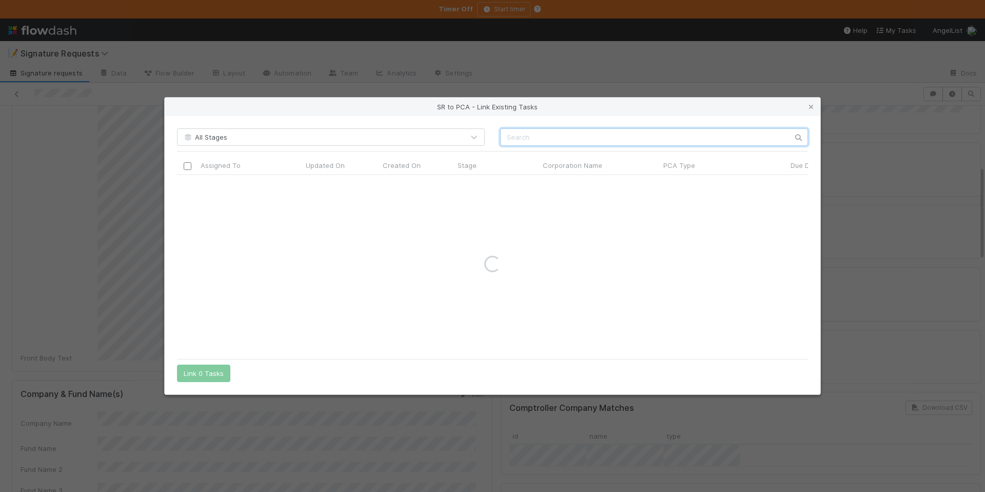
click at [535, 133] on input "text" at bounding box center [654, 136] width 308 height 17
paste input "IQ Edu"
type input "IQ Edu"
click at [506, 137] on input "IQ Edu" at bounding box center [654, 136] width 308 height 17
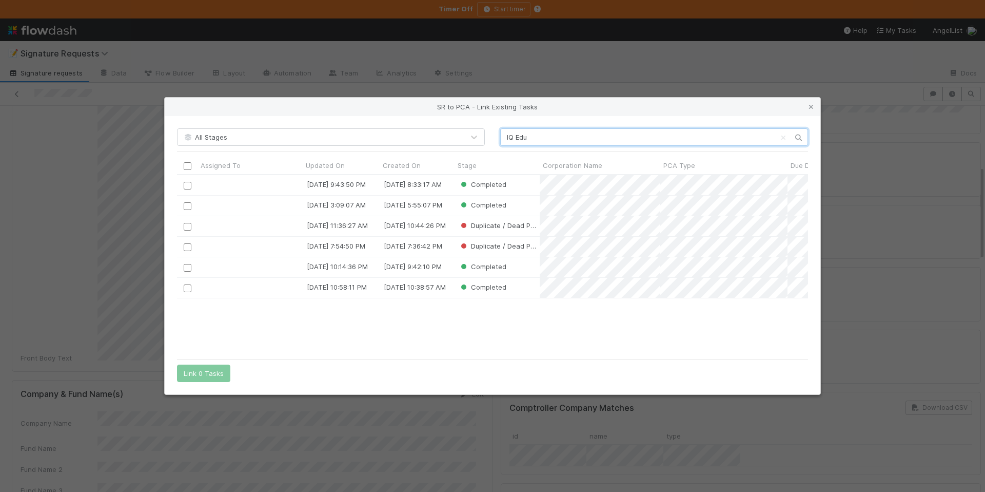
scroll to position [171, 624]
click at [807, 109] on icon at bounding box center [811, 107] width 10 height 7
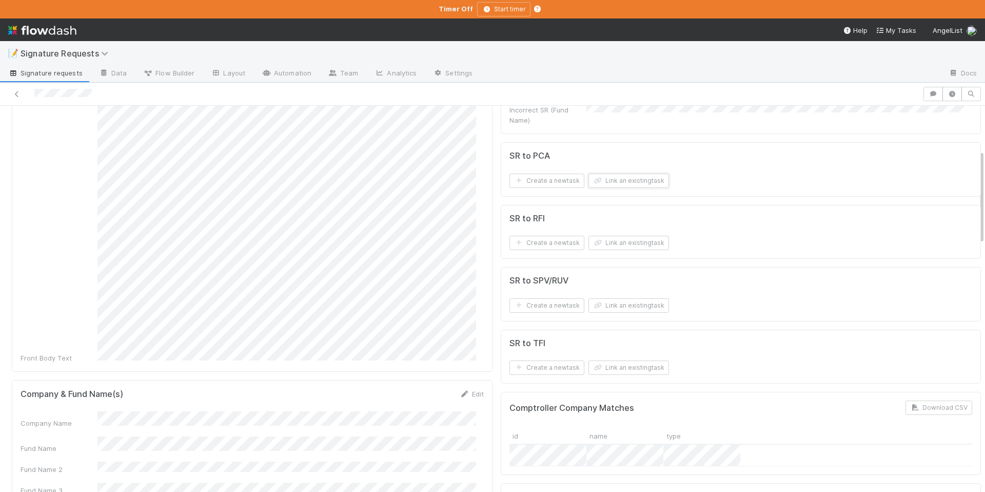
scroll to position [0, 0]
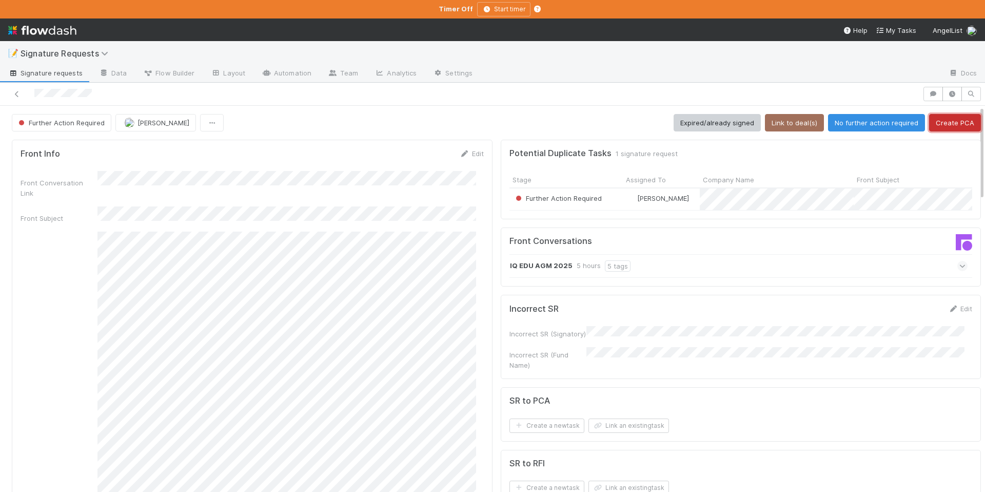
click at [940, 122] on button "Create PCA" at bounding box center [955, 122] width 52 height 17
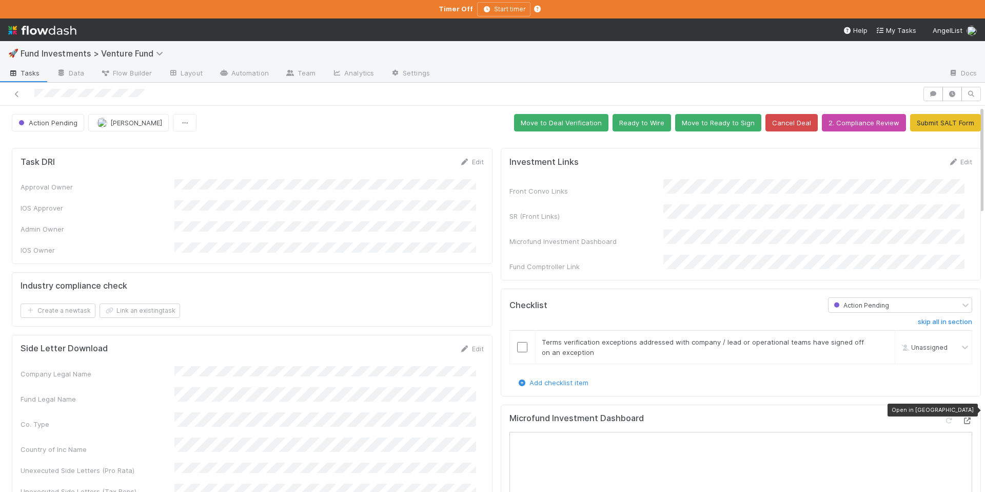
click at [962, 417] on icon at bounding box center [967, 420] width 10 height 7
click at [617, 118] on button "Ready to Wire" at bounding box center [642, 122] width 59 height 17
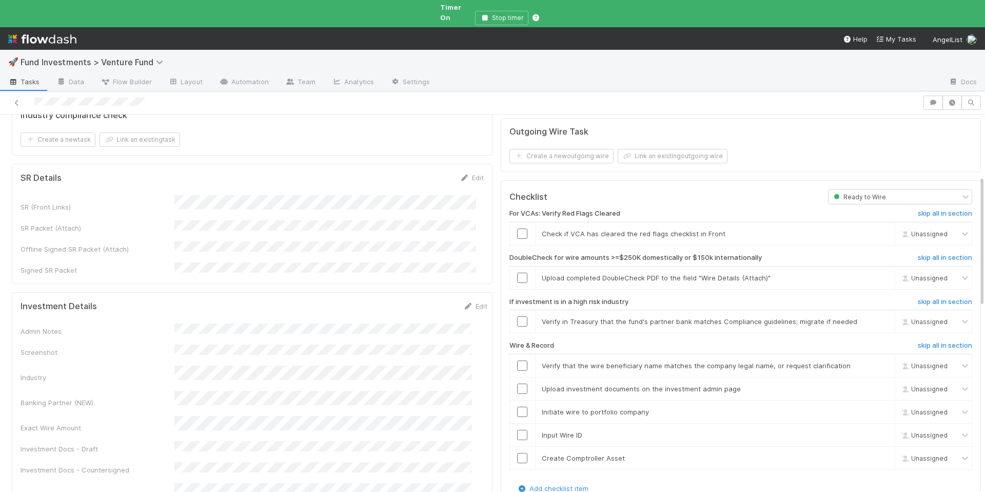
scroll to position [182, 0]
click at [518, 226] on input "checkbox" at bounding box center [522, 231] width 10 height 10
click at [910, 228] on span "[PERSON_NAME]" at bounding box center [934, 232] width 50 height 8
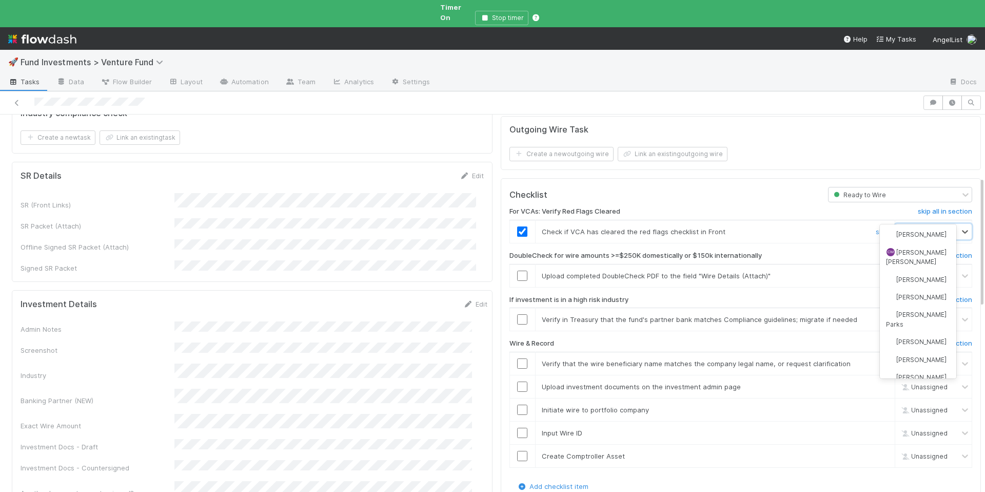
scroll to position [0, 0]
type input "[PERSON_NAME]"
click at [924, 239] on div "[PERSON_NAME]" at bounding box center [918, 234] width 76 height 17
click at [876, 271] on link "skip" at bounding box center [882, 275] width 13 height 8
click at [517, 314] on input "checkbox" at bounding box center [522, 319] width 10 height 10
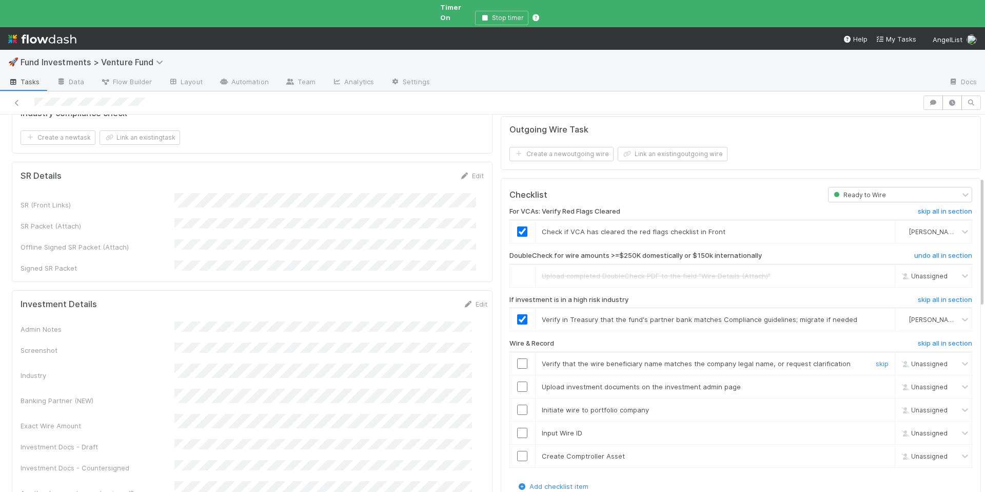
click at [517, 358] on input "checkbox" at bounding box center [522, 363] width 10 height 10
click at [517, 381] on input "checkbox" at bounding box center [522, 386] width 10 height 10
click at [517, 404] on input "checkbox" at bounding box center [522, 409] width 10 height 10
click at [517, 427] on input "checkbox" at bounding box center [522, 432] width 10 height 10
click at [517, 451] on input "checkbox" at bounding box center [522, 456] width 10 height 10
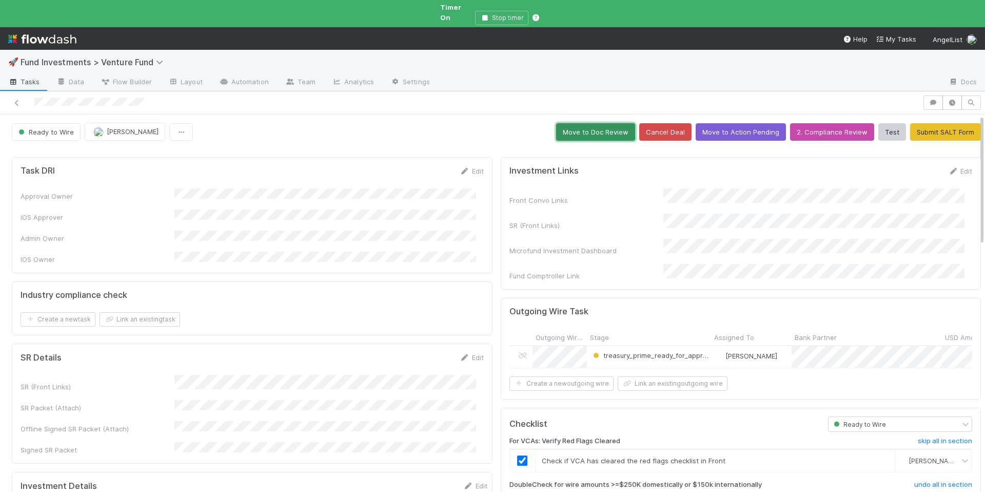
click at [609, 123] on button "Move to Doc Review" at bounding box center [595, 131] width 79 height 17
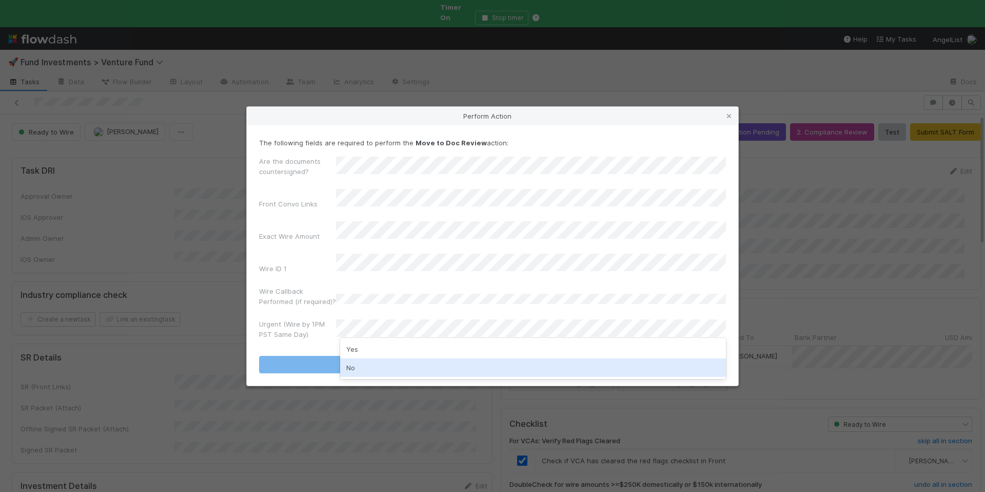
click at [393, 365] on div "No" at bounding box center [533, 367] width 386 height 18
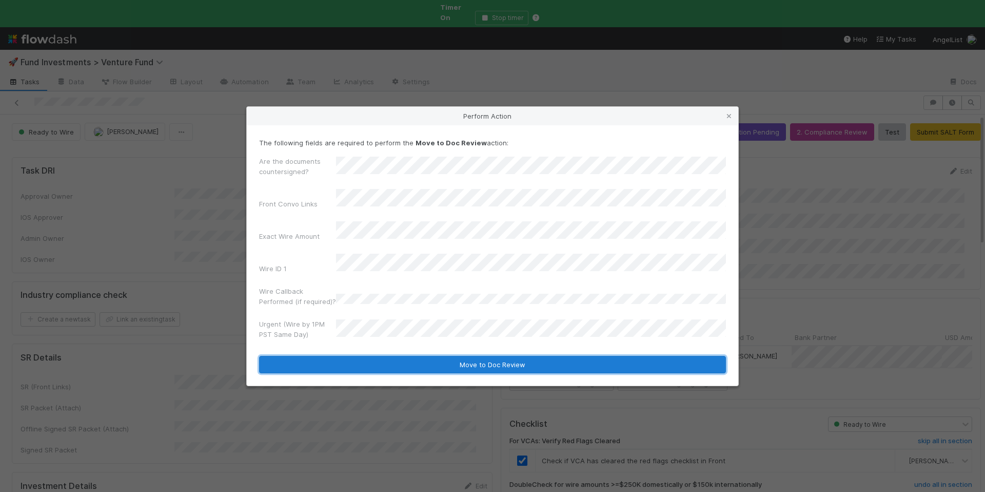
click at [412, 356] on button "Move to Doc Review" at bounding box center [492, 364] width 467 height 17
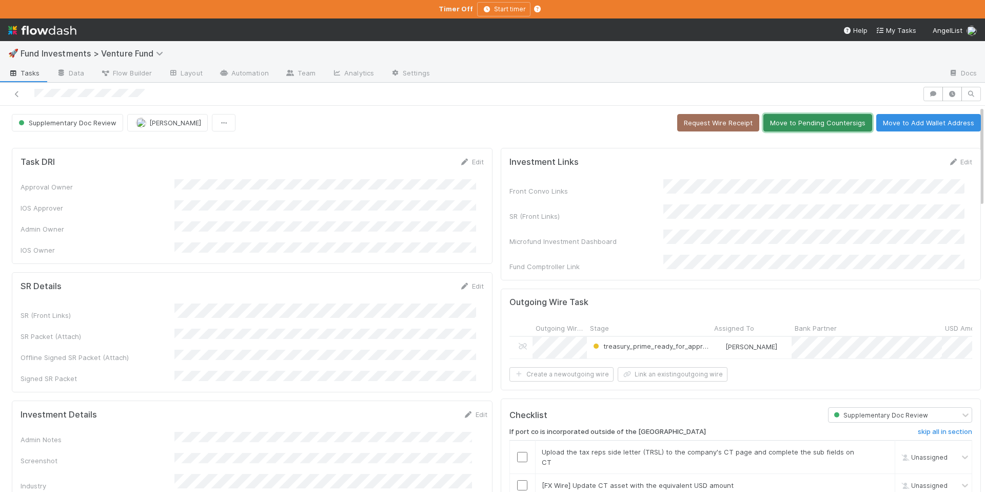
click at [805, 119] on button "Move to Pending Countersigs" at bounding box center [818, 122] width 109 height 17
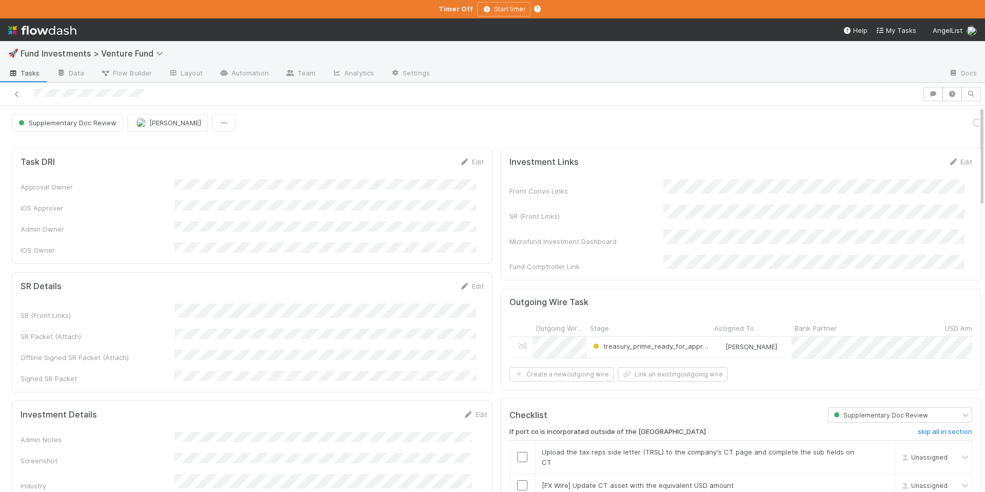
click at [280, 365] on div "SR Details Edit SR (Front Links) SR Packet (Attach) Offline Signed SR Packet (A…" at bounding box center [252, 332] width 481 height 120
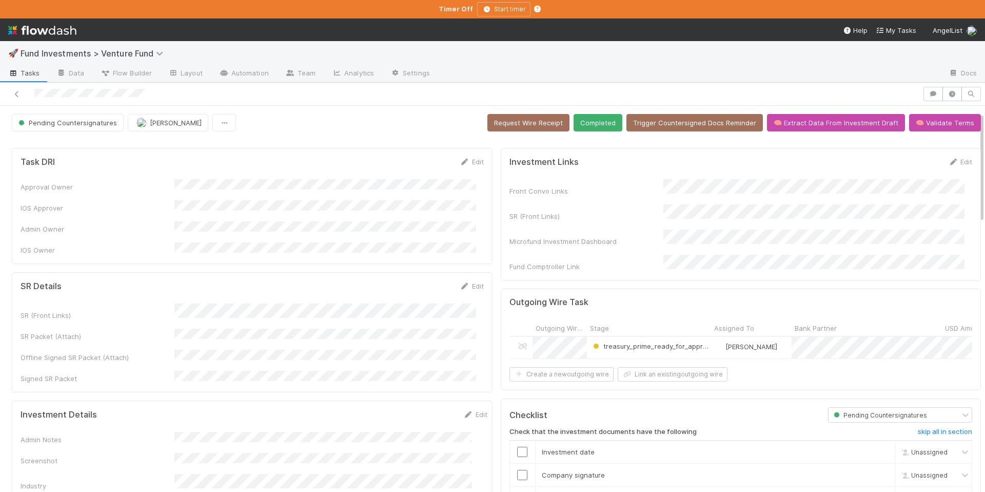
scroll to position [209, 0]
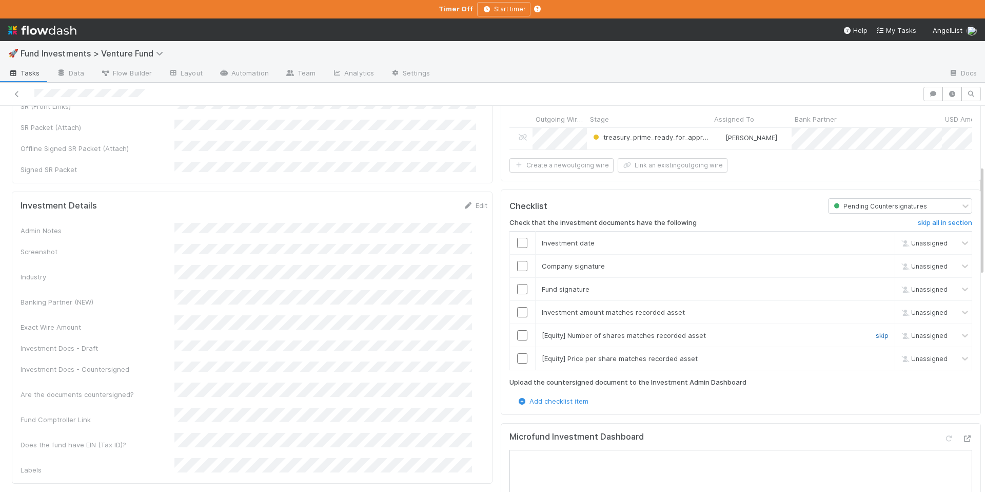
click at [876, 335] on link "skip" at bounding box center [882, 335] width 13 height 8
click at [876, 355] on link "skip" at bounding box center [882, 358] width 13 height 8
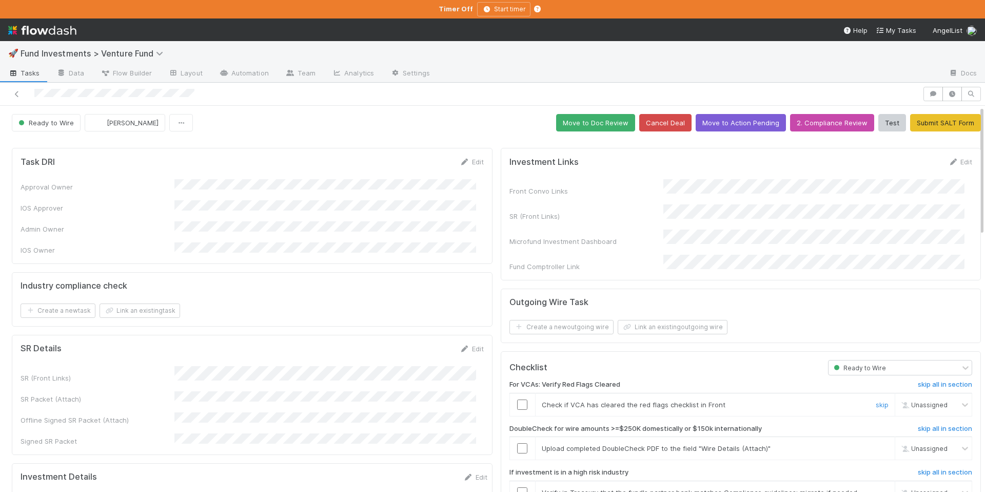
click at [517, 399] on input "checkbox" at bounding box center [522, 404] width 10 height 10
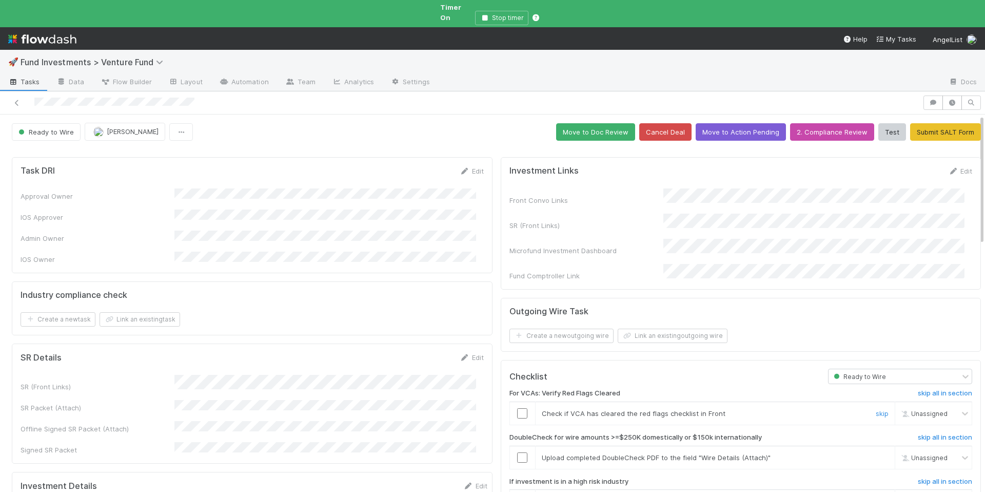
click at [913, 410] on span "Unassigned" at bounding box center [923, 414] width 49 height 8
type input "arc"
checkbox input "true"
click at [904, 414] on span "Archit Dhar" at bounding box center [922, 417] width 50 height 8
click at [876, 453] on link "skip" at bounding box center [882, 457] width 13 height 8
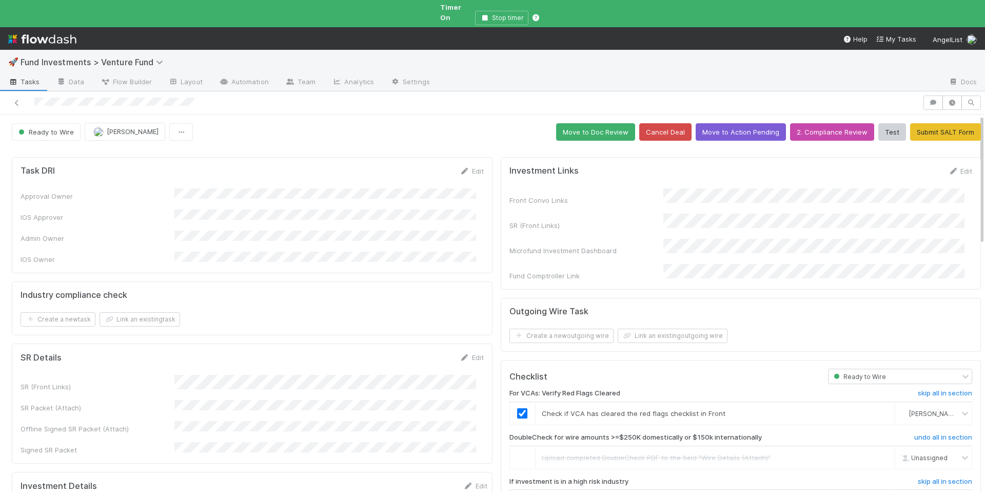
click at [517, 491] on input "checkbox" at bounding box center [522, 501] width 10 height 10
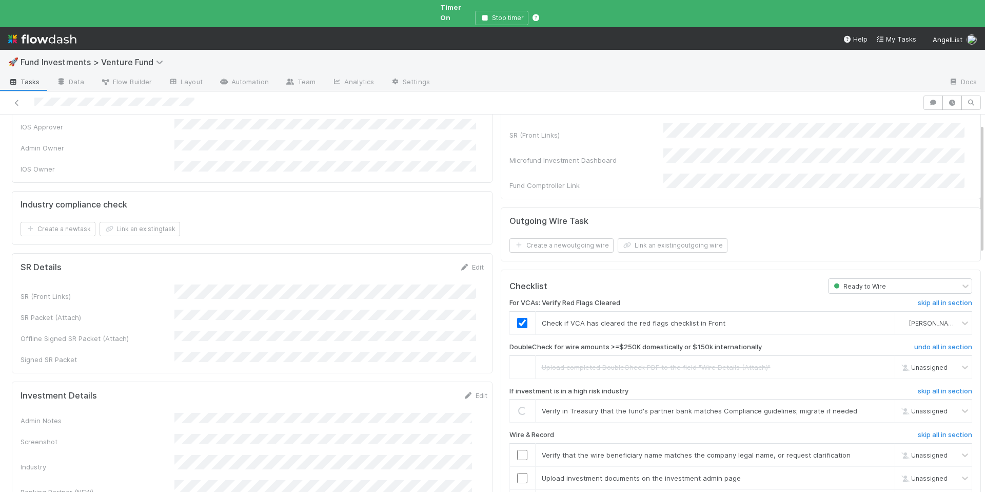
scroll to position [94, 0]
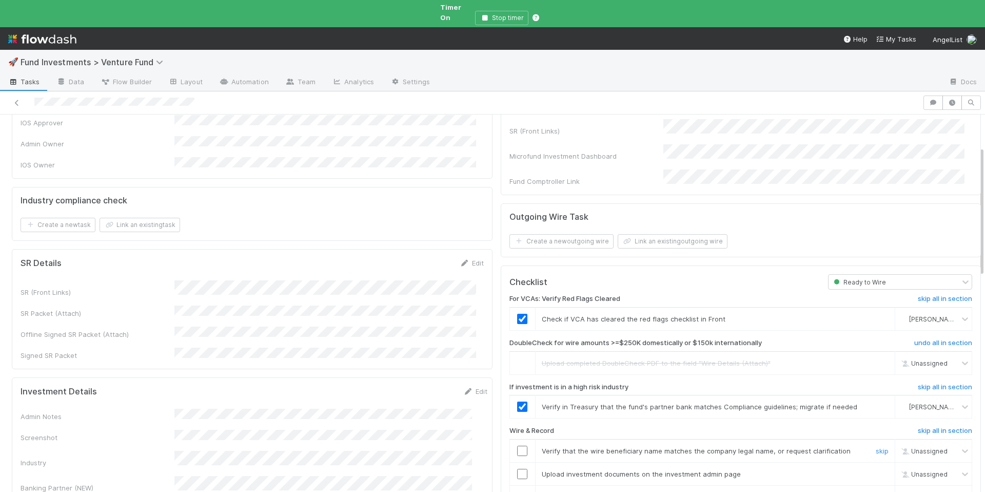
click at [517, 445] on input "checkbox" at bounding box center [522, 450] width 10 height 10
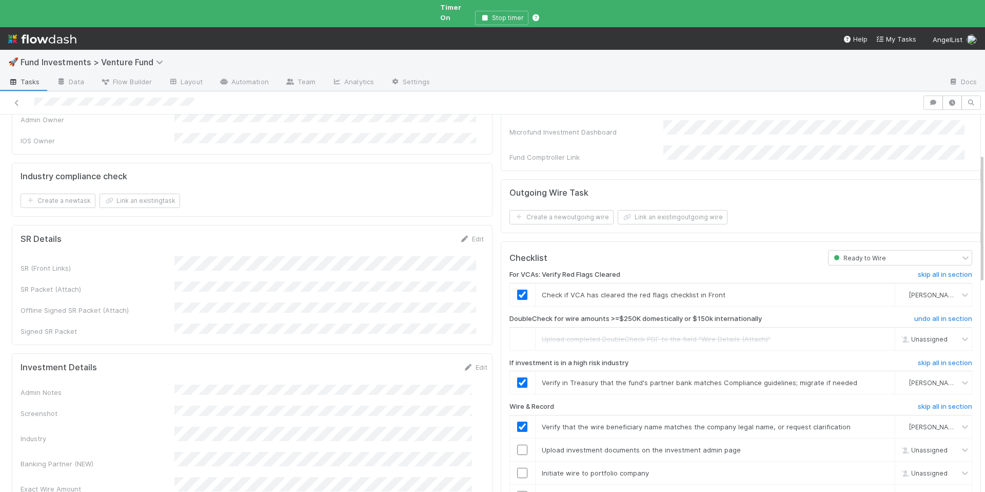
scroll to position [131, 0]
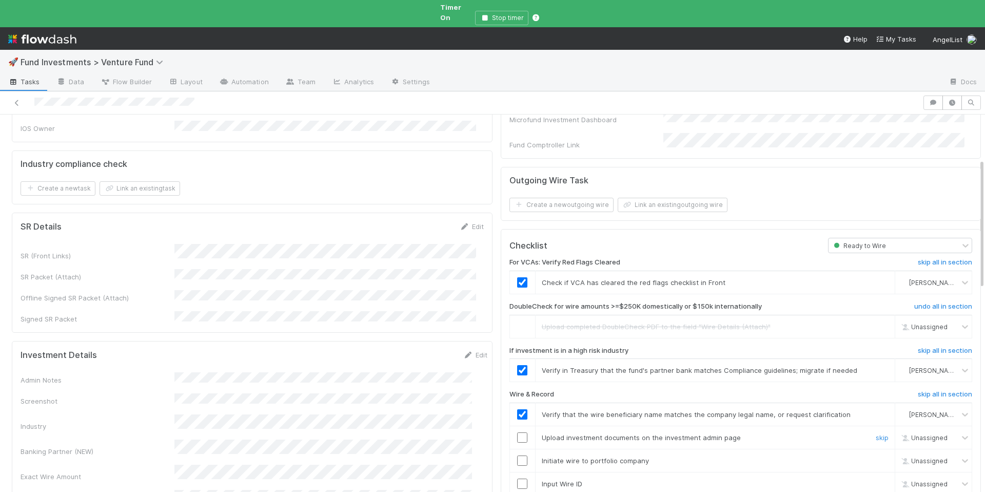
click at [519, 432] on input "checkbox" at bounding box center [522, 437] width 10 height 10
click at [517, 455] on input "checkbox" at bounding box center [522, 460] width 10 height 10
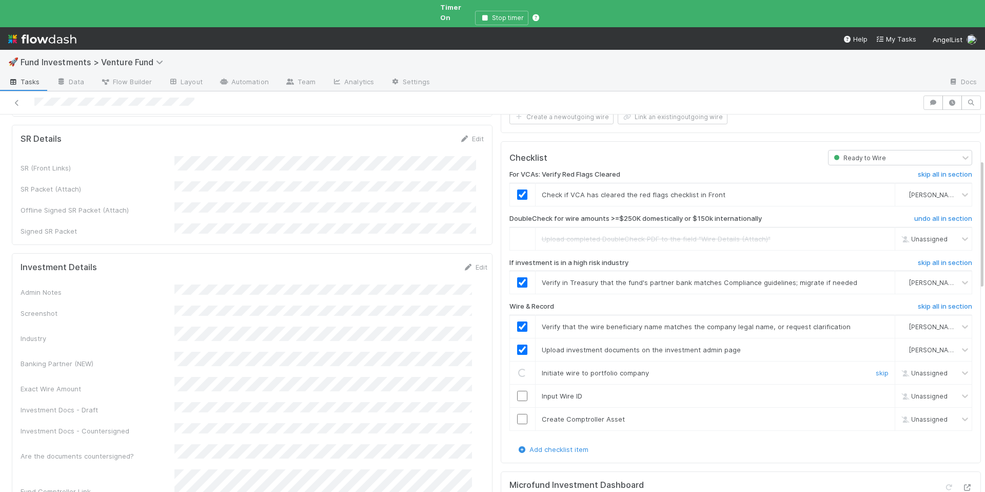
scroll to position [225, 0]
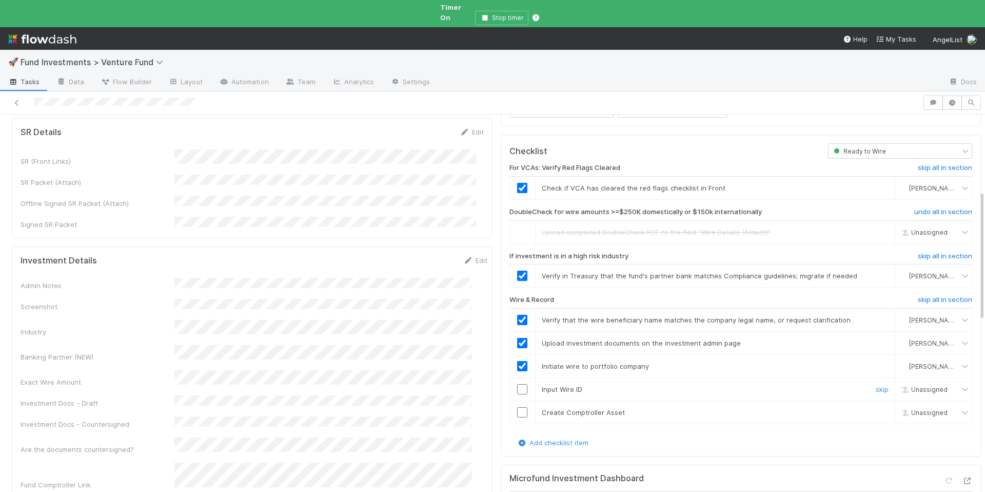
click at [519, 384] on input "checkbox" at bounding box center [522, 389] width 10 height 10
click at [517, 407] on input "checkbox" at bounding box center [522, 412] width 10 height 10
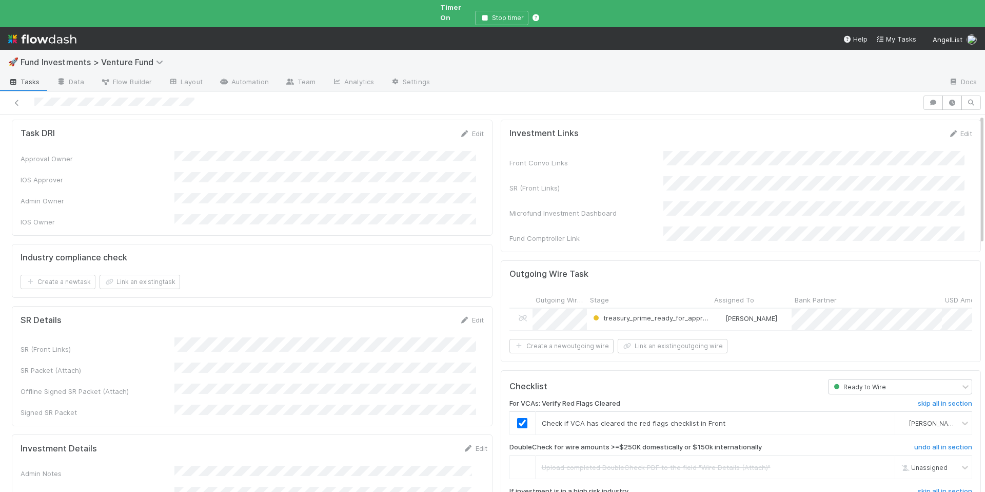
scroll to position [0, 0]
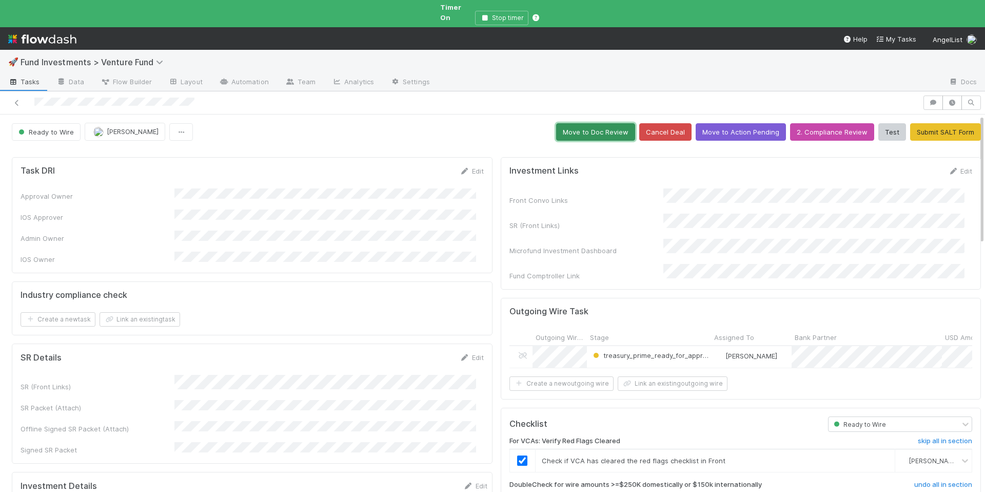
click at [591, 124] on button "Move to Doc Review" at bounding box center [595, 131] width 79 height 17
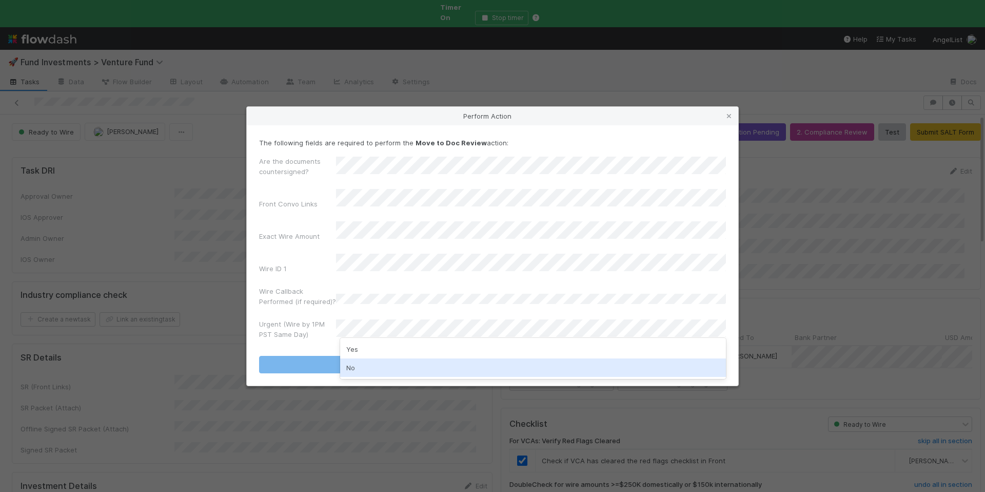
click at [401, 366] on div "No" at bounding box center [533, 367] width 386 height 18
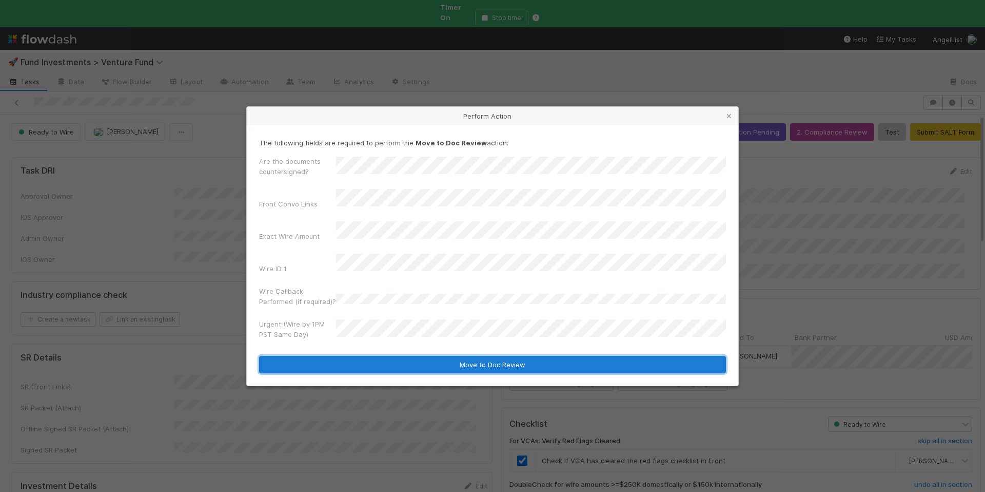
click at [429, 356] on button "Move to Doc Review" at bounding box center [492, 364] width 467 height 17
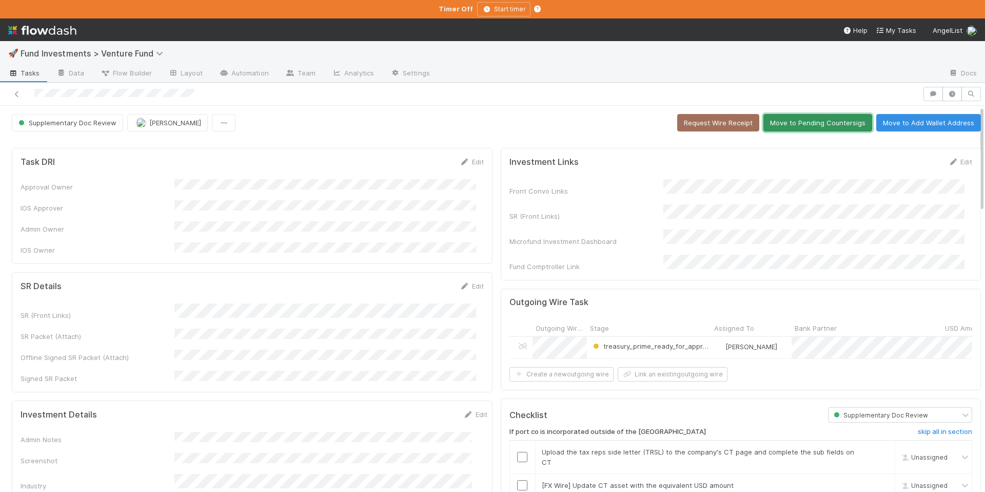
click at [802, 126] on button "Move to Pending Countersigs" at bounding box center [818, 122] width 109 height 17
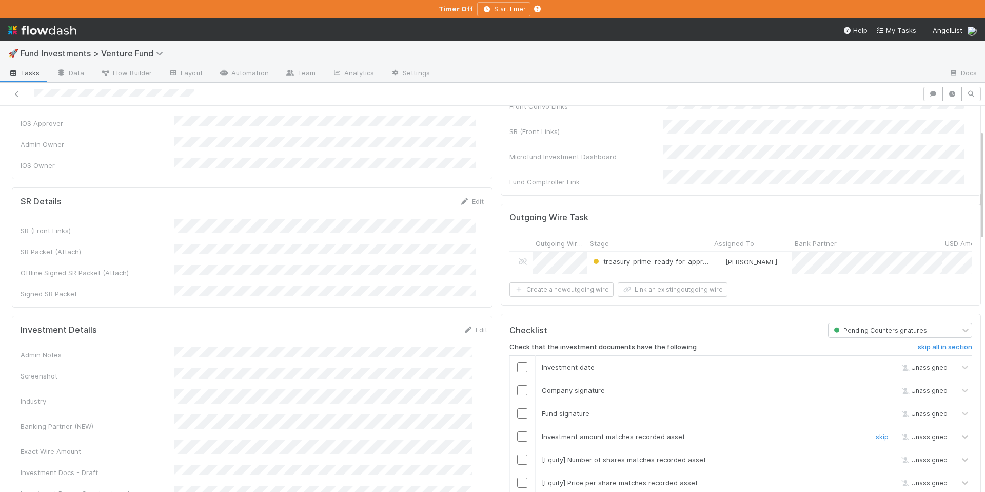
scroll to position [102, 0]
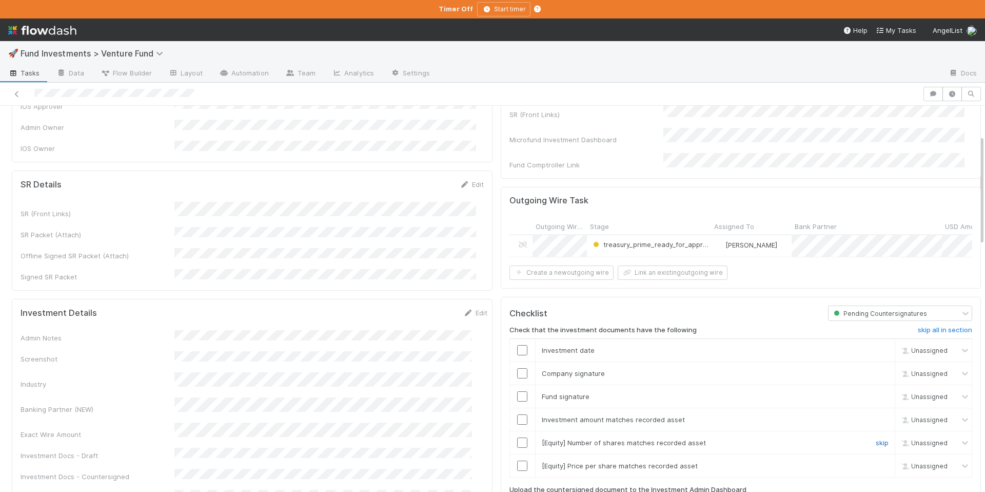
click at [876, 438] on link "skip" at bounding box center [882, 442] width 13 height 8
click at [876, 464] on link "skip" at bounding box center [882, 465] width 13 height 8
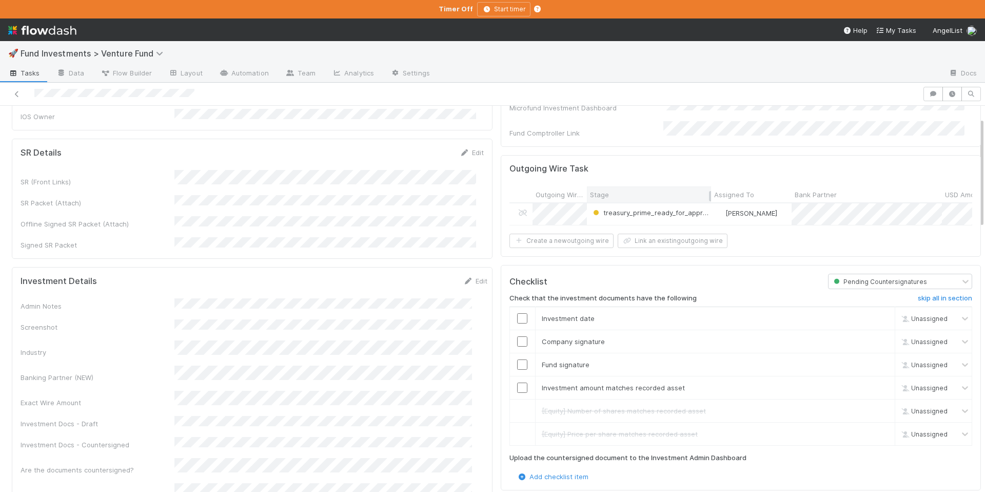
scroll to position [135, 0]
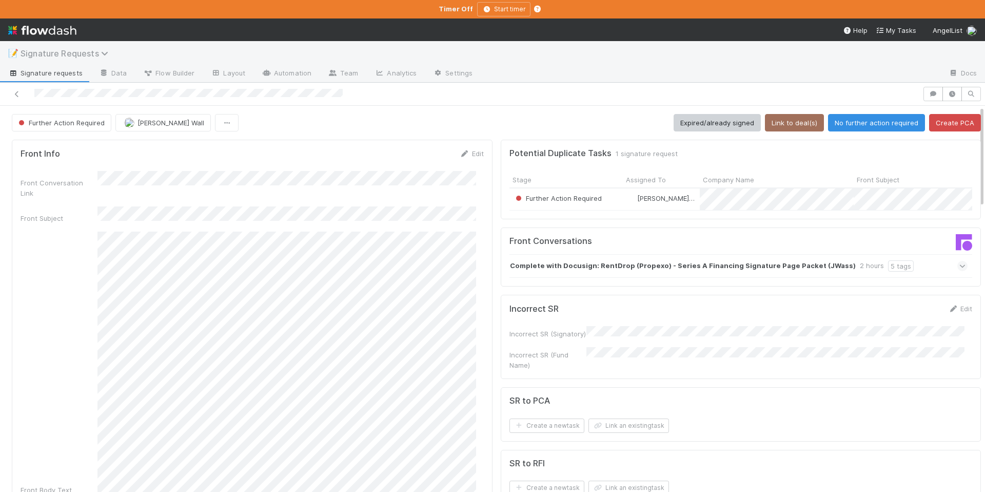
click at [105, 55] on icon at bounding box center [106, 53] width 10 height 8
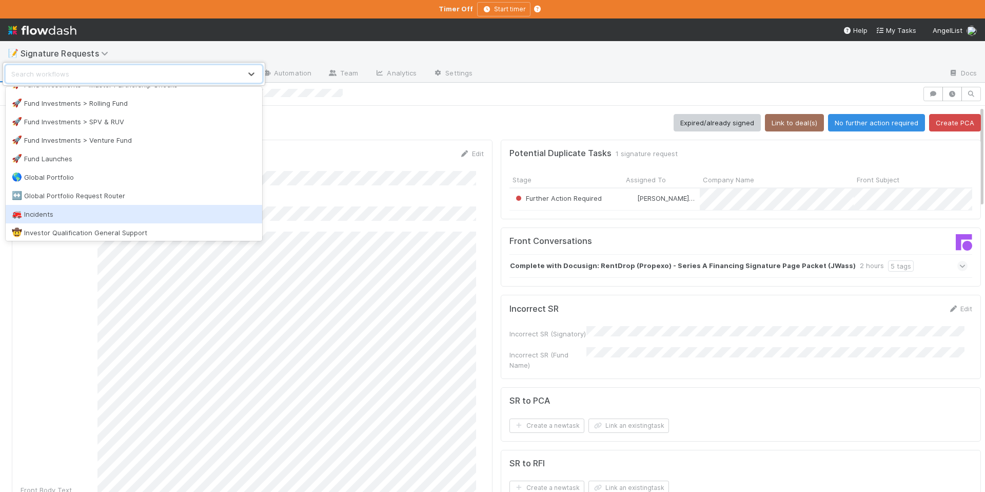
scroll to position [528, 0]
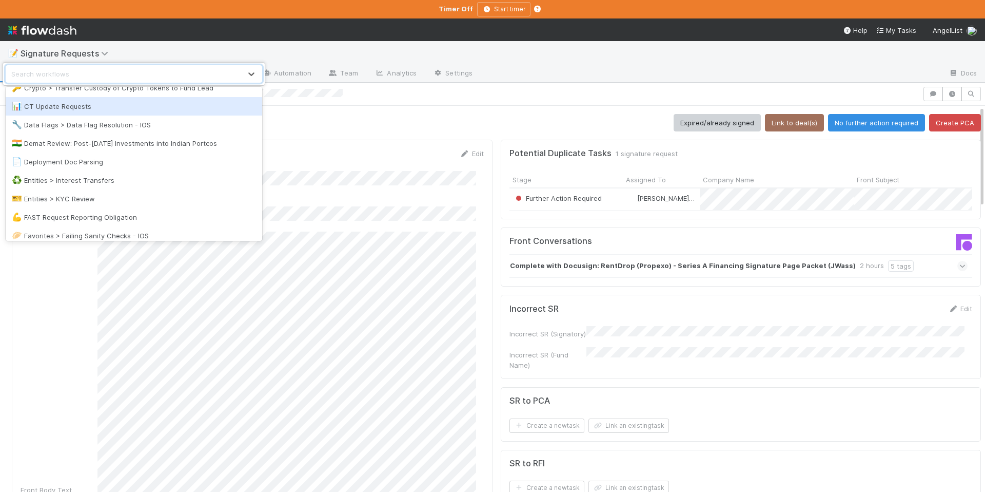
click at [97, 109] on div "📊 CT Update Requests" at bounding box center [134, 106] width 244 height 10
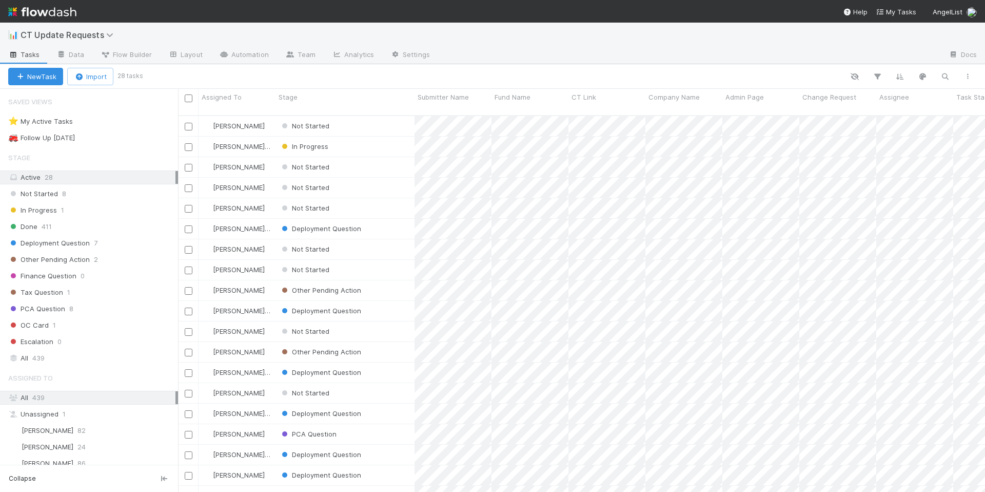
scroll to position [377, 800]
click at [112, 120] on div "⭐ My Active Tasks 6" at bounding box center [93, 121] width 170 height 13
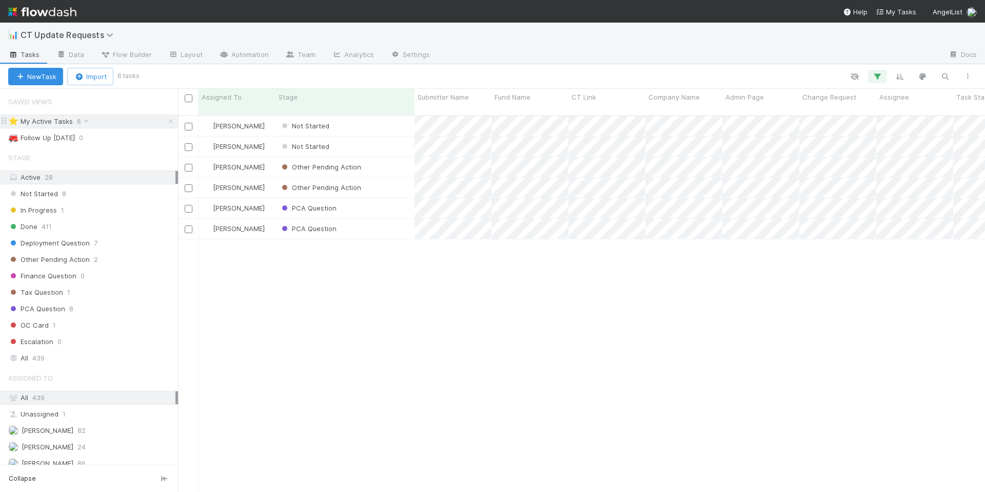
scroll to position [377, 800]
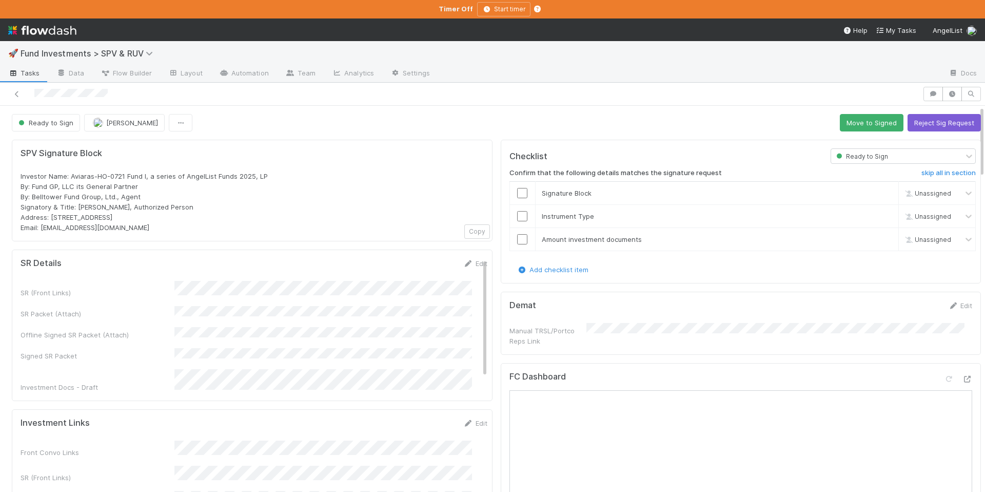
click at [826, 123] on div "Ready to Sign [PERSON_NAME] Move to Signed Reject Sig Request" at bounding box center [496, 122] width 969 height 17
click at [852, 129] on button "Move to Signed" at bounding box center [872, 122] width 64 height 17
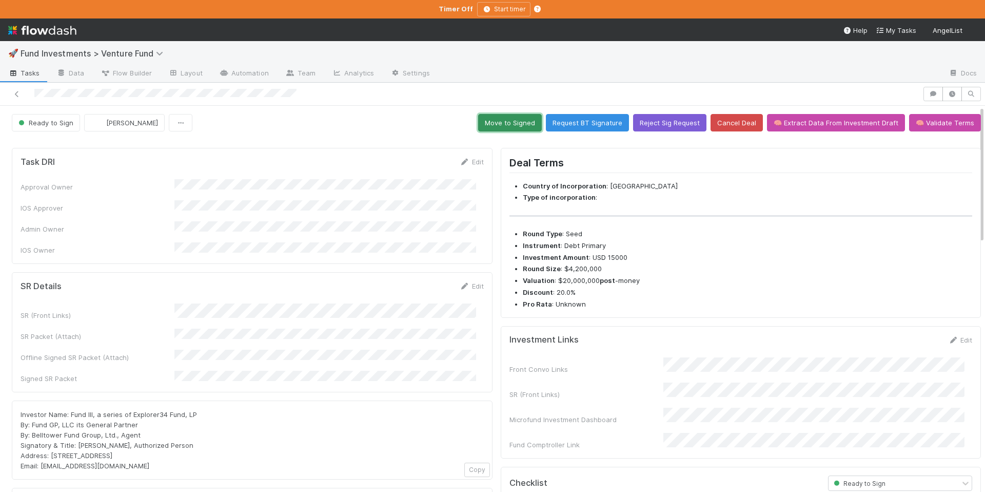
click at [492, 116] on button "Move to Signed" at bounding box center [510, 122] width 64 height 17
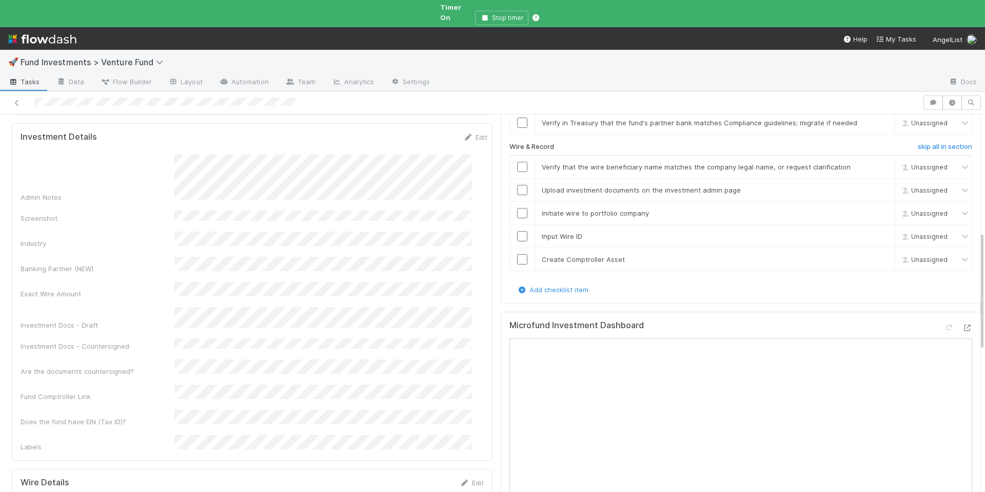
scroll to position [348, 0]
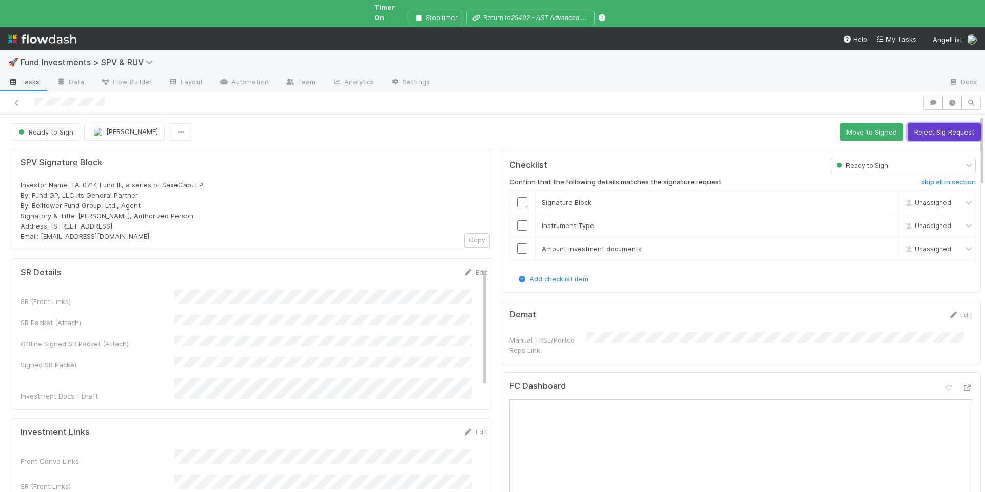
click at [921, 123] on button "Reject Sig Request" at bounding box center [944, 131] width 73 height 17
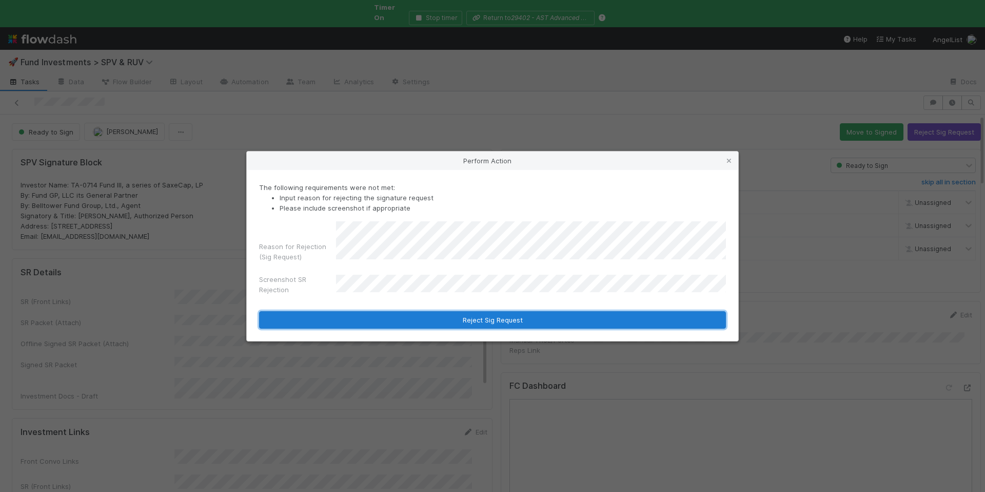
click at [521, 317] on button "Reject Sig Request" at bounding box center [492, 319] width 467 height 17
